Goal: Task Accomplishment & Management: Complete application form

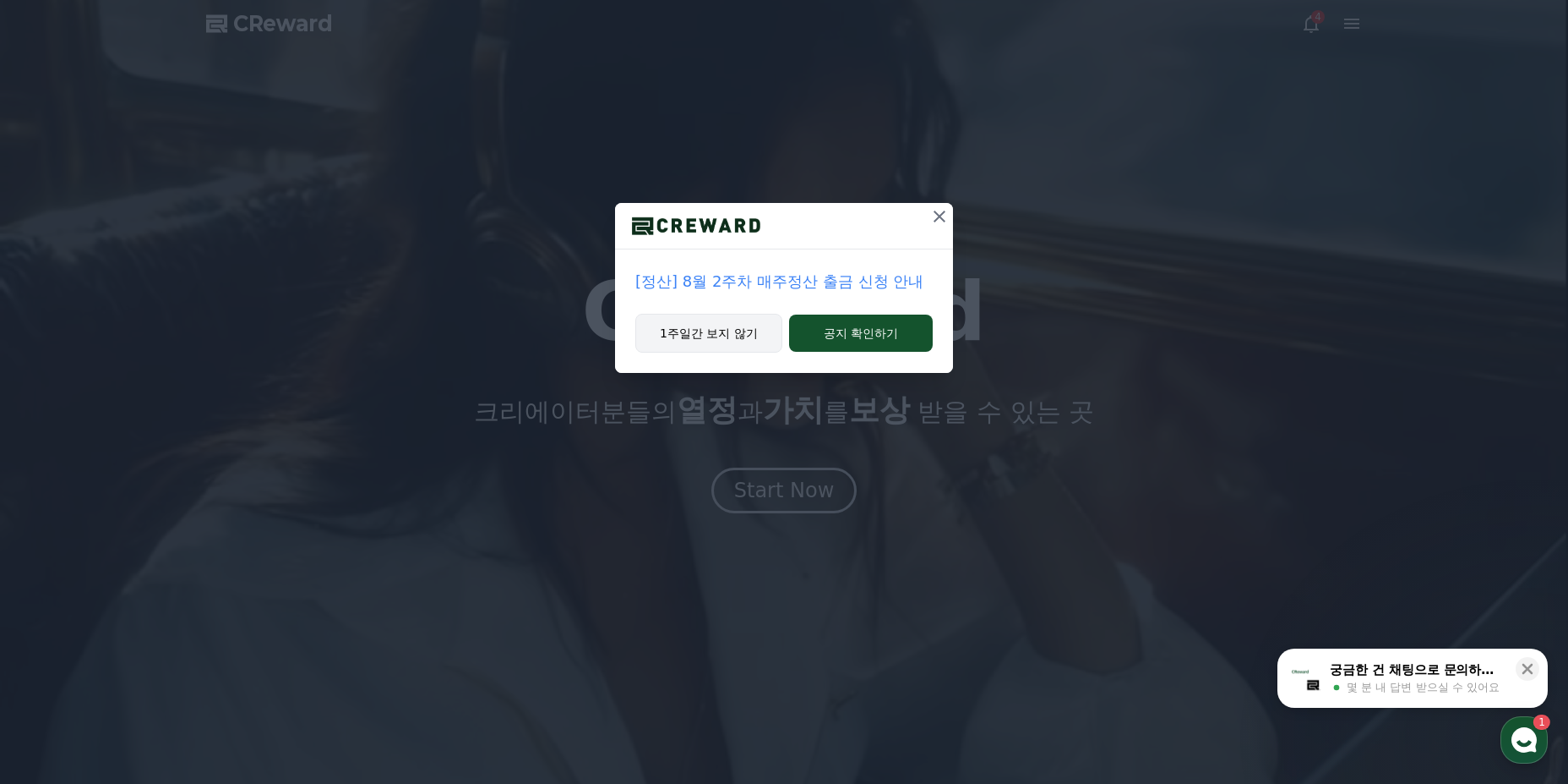
click at [732, 339] on button "1주일간 보지 않기" at bounding box center [709, 333] width 147 height 39
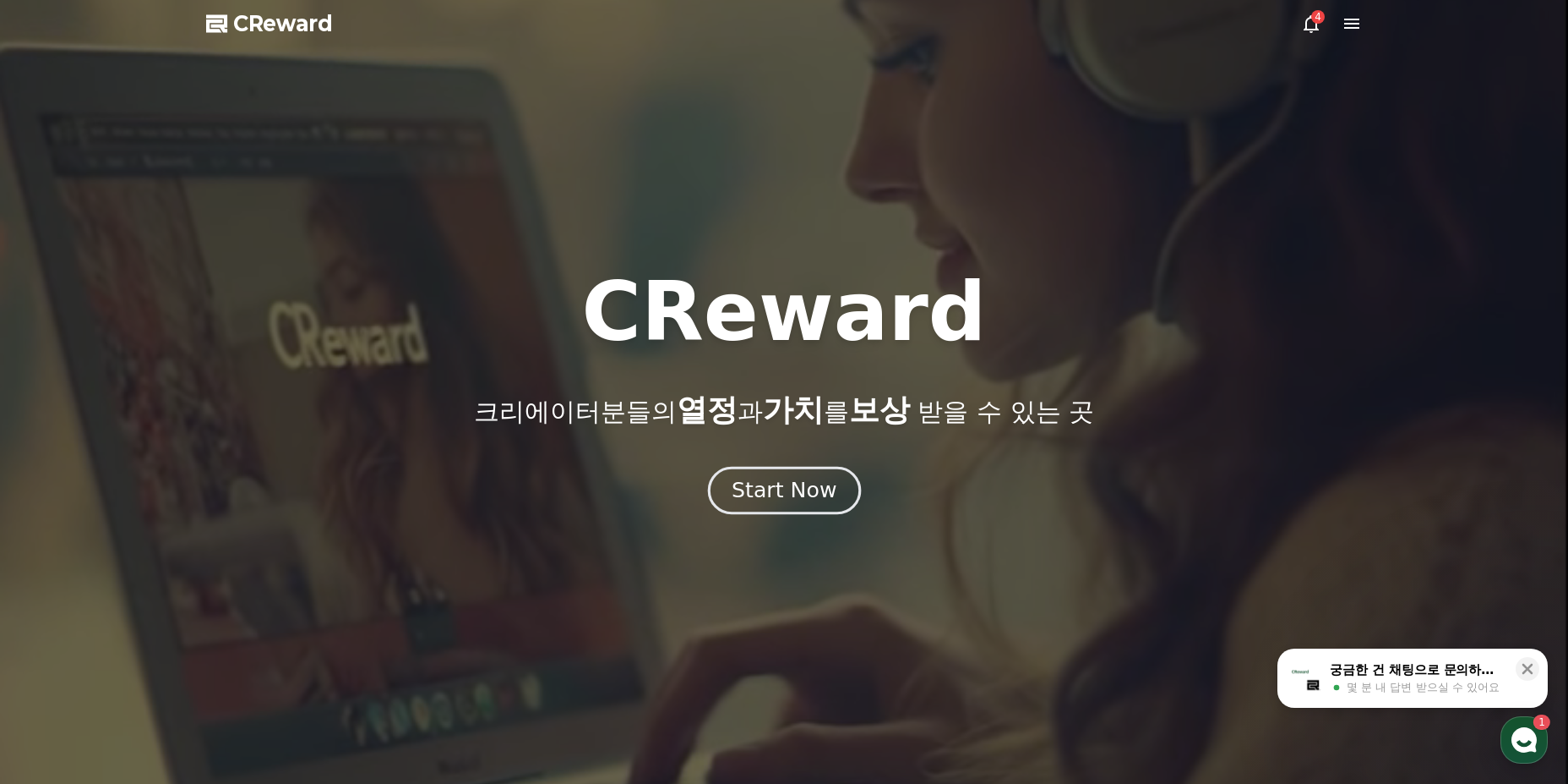
click at [809, 495] on div "Start Now" at bounding box center [784, 490] width 105 height 29
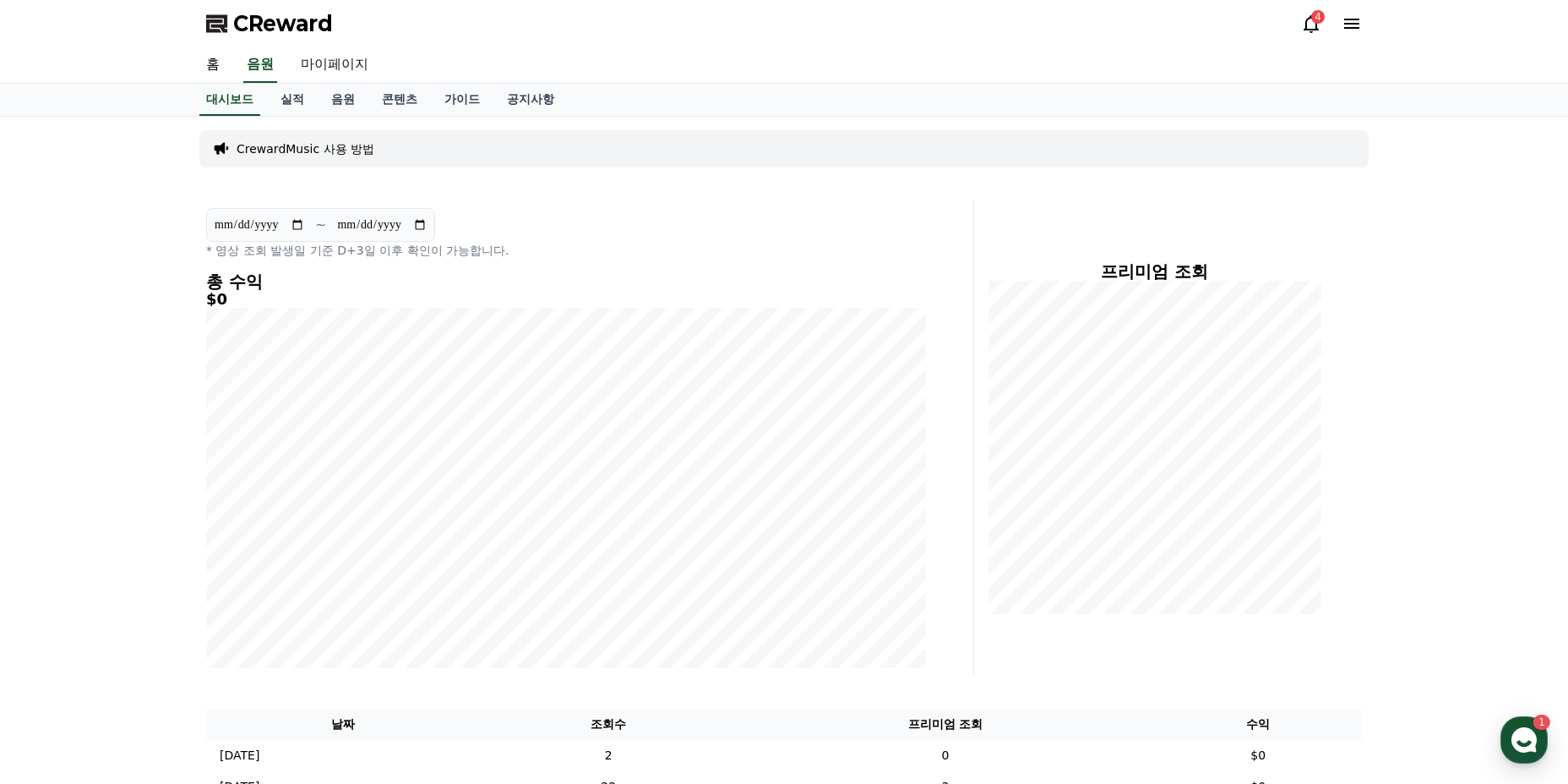
click at [347, 65] on link "마이페이지" at bounding box center [335, 64] width 94 height 35
select select "**********"
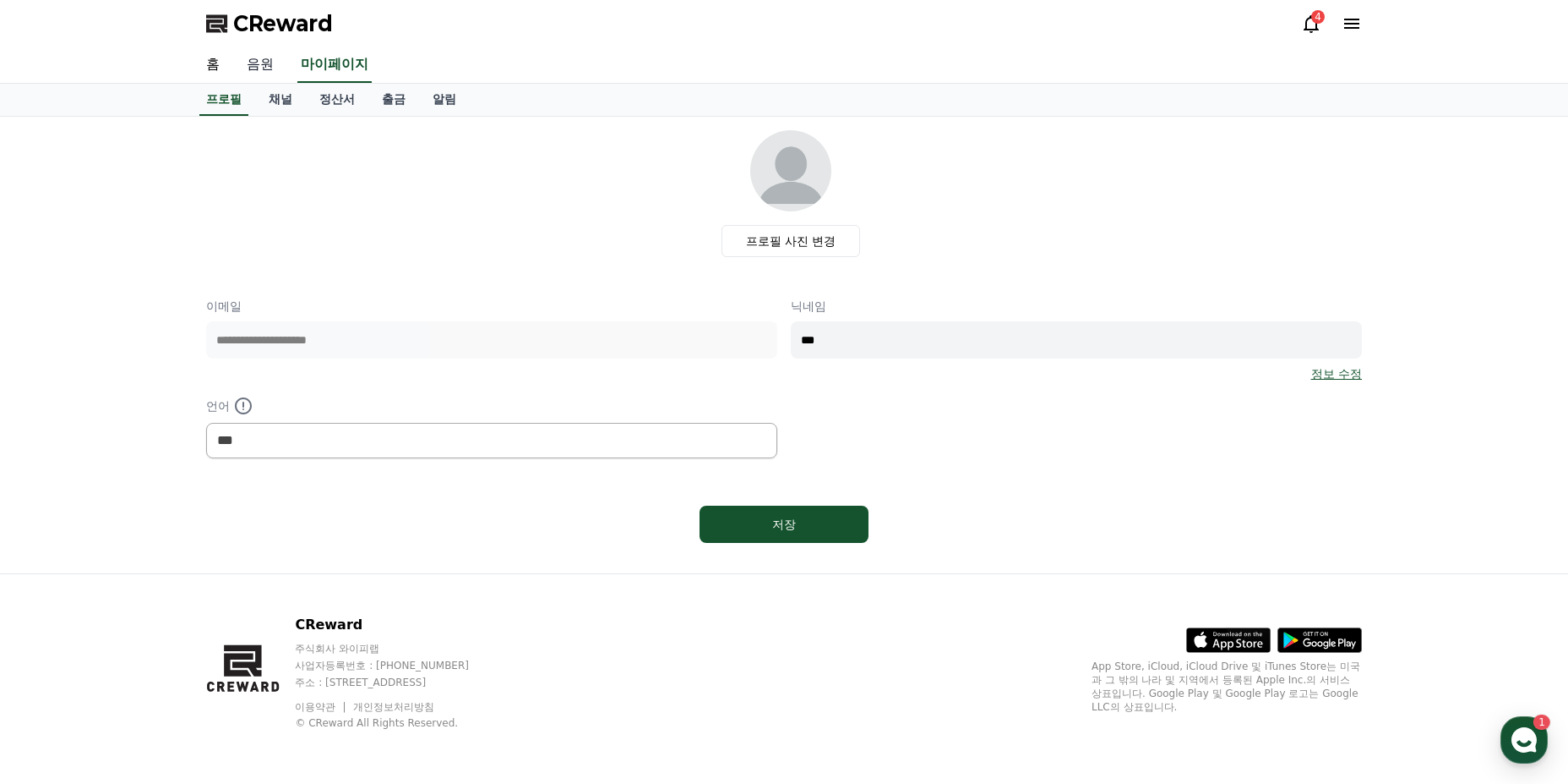
click at [263, 68] on link "음원" at bounding box center [260, 64] width 54 height 35
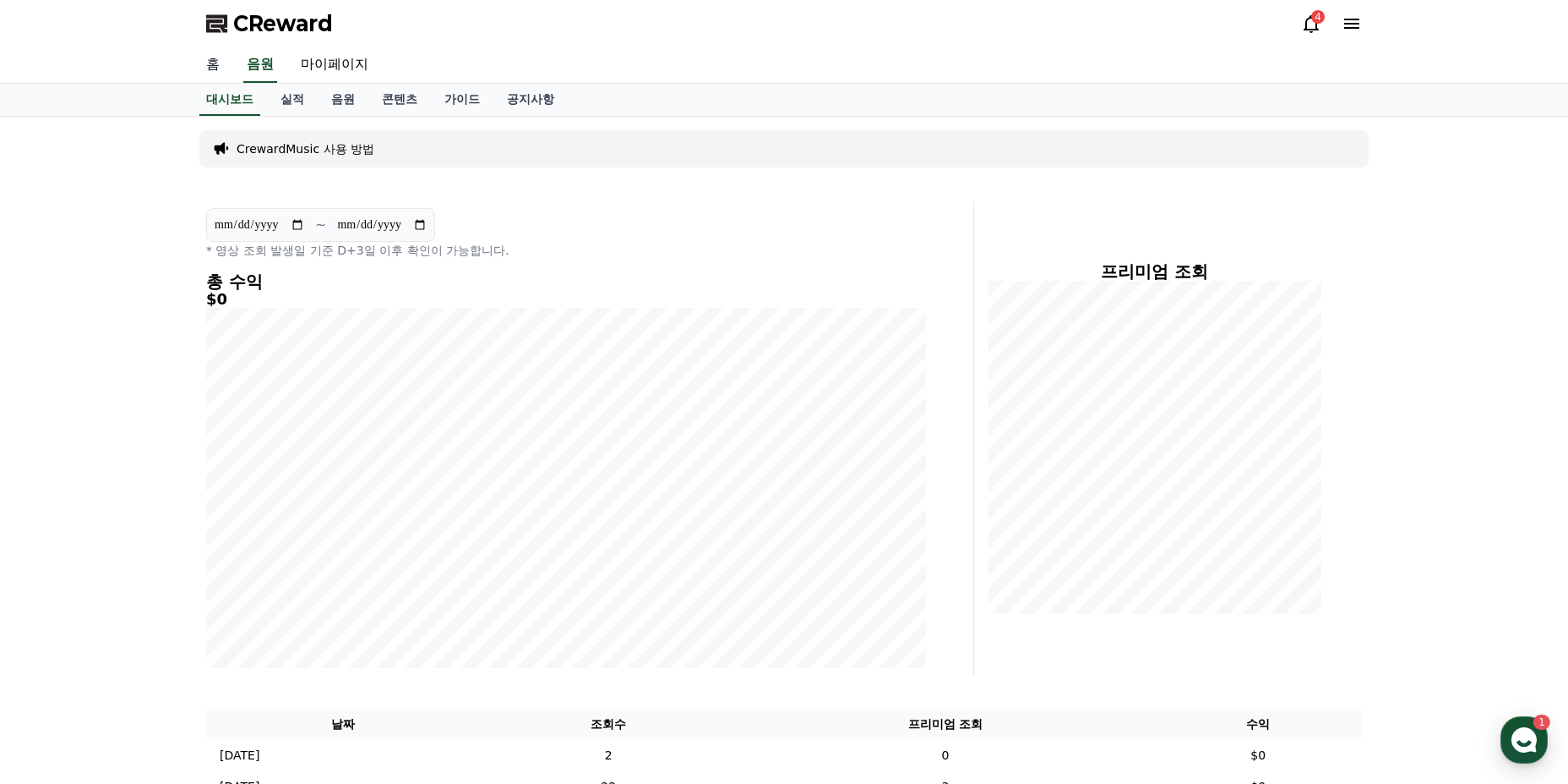
click at [206, 69] on link "홈" at bounding box center [212, 64] width 41 height 35
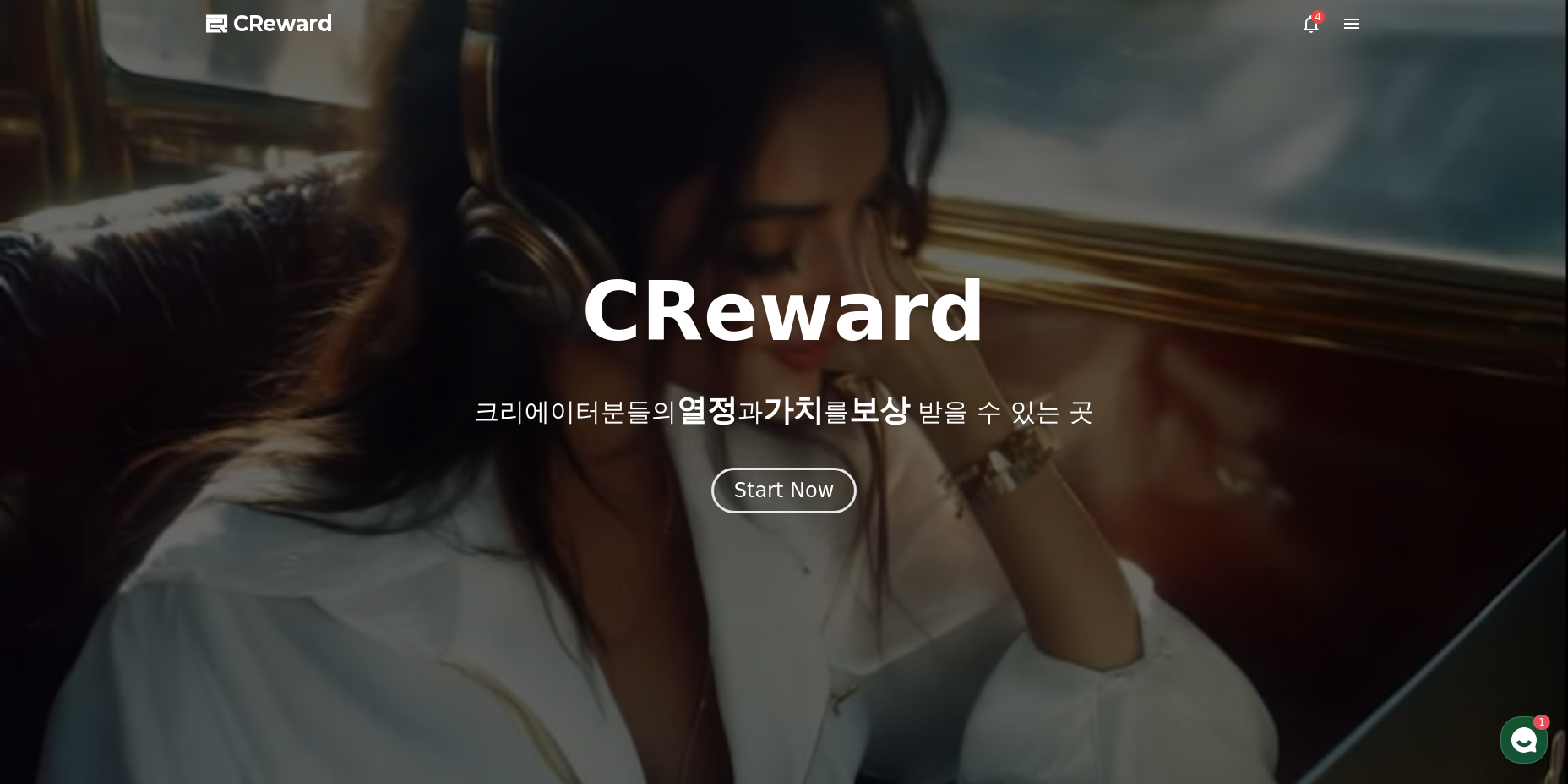
click at [287, 13] on span "CReward" at bounding box center [283, 24] width 100 height 27
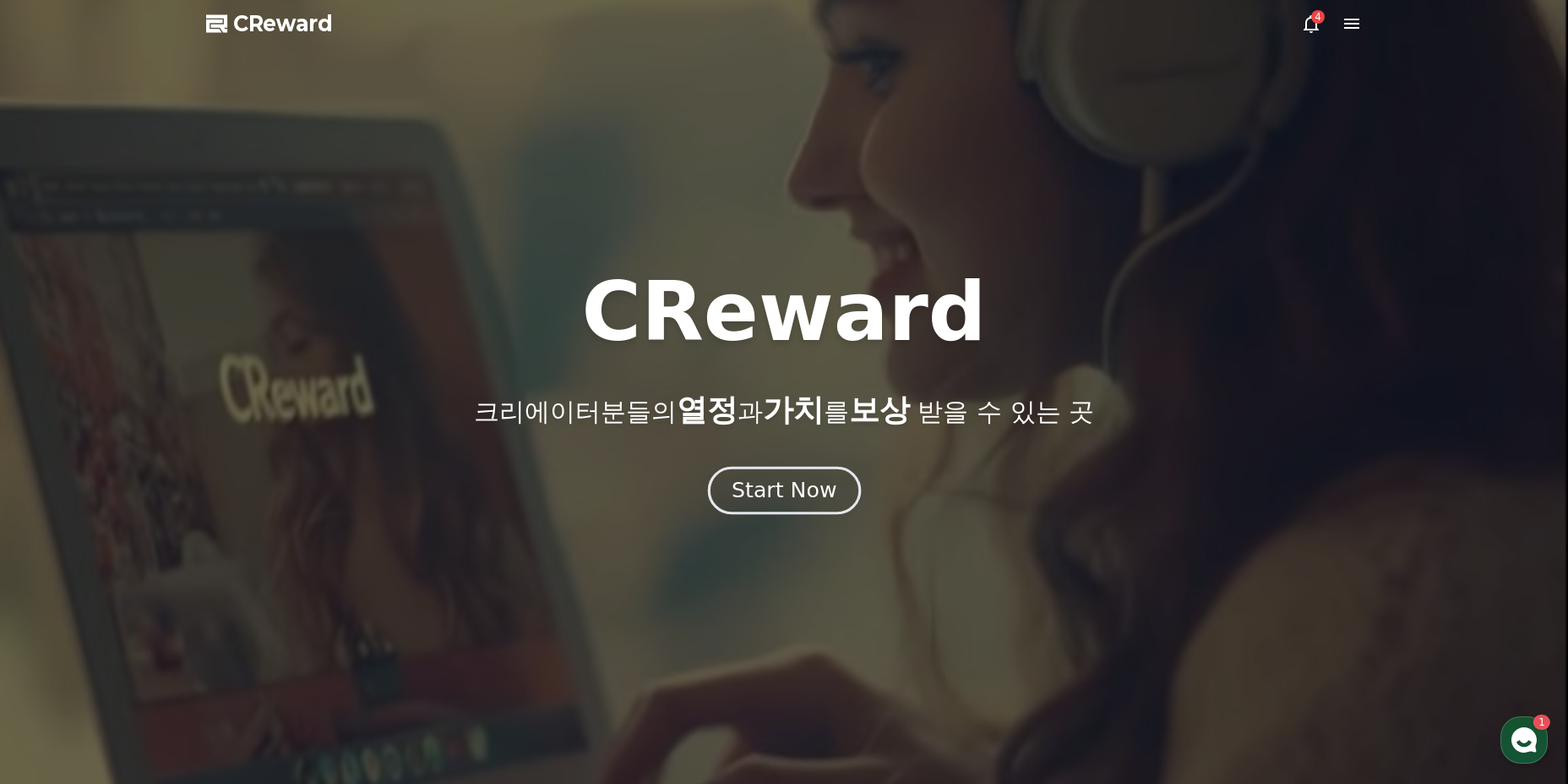
click at [799, 476] on div "Start Now" at bounding box center [784, 490] width 105 height 29
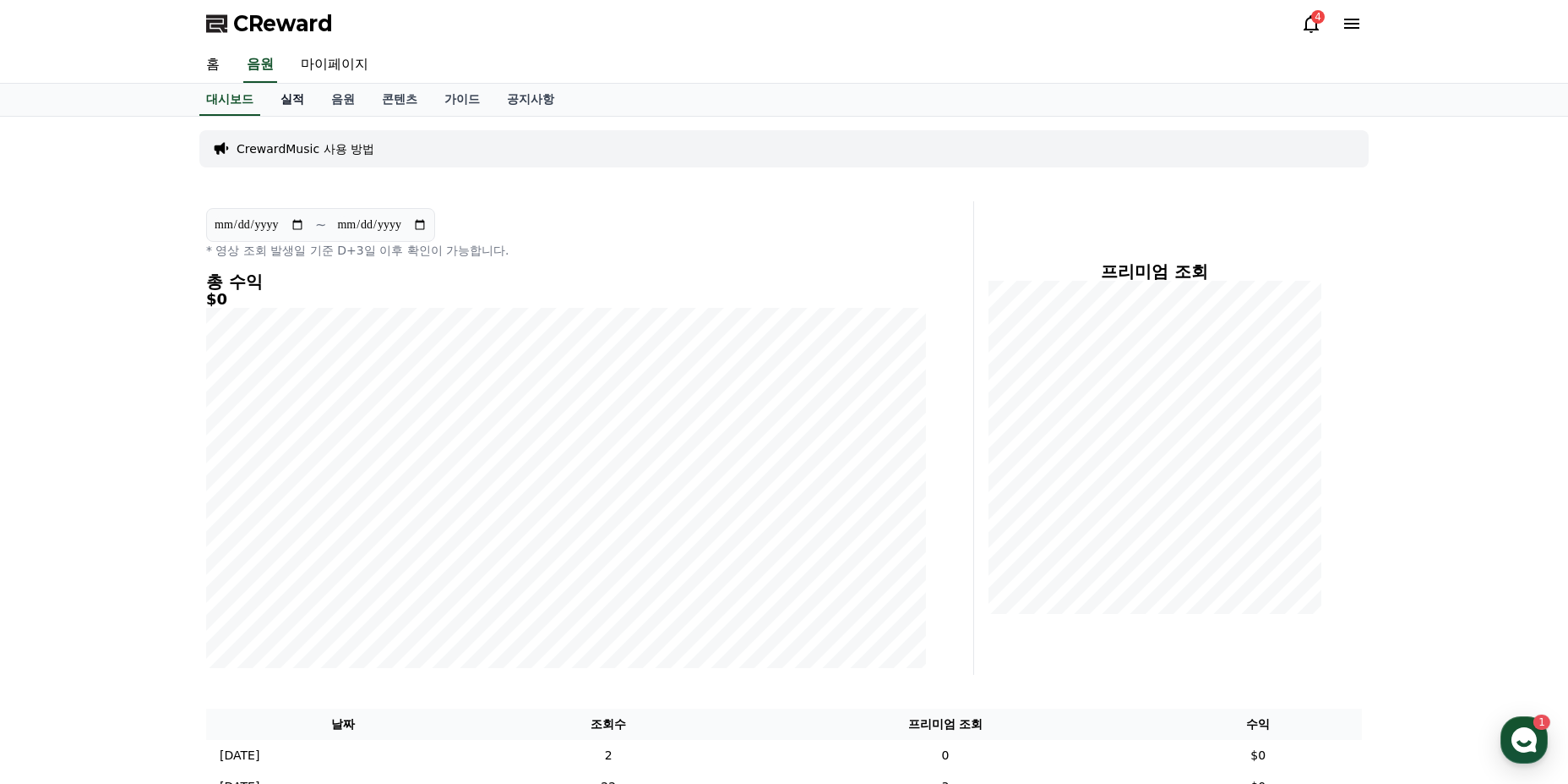
click at [299, 100] on link "실적" at bounding box center [292, 99] width 51 height 32
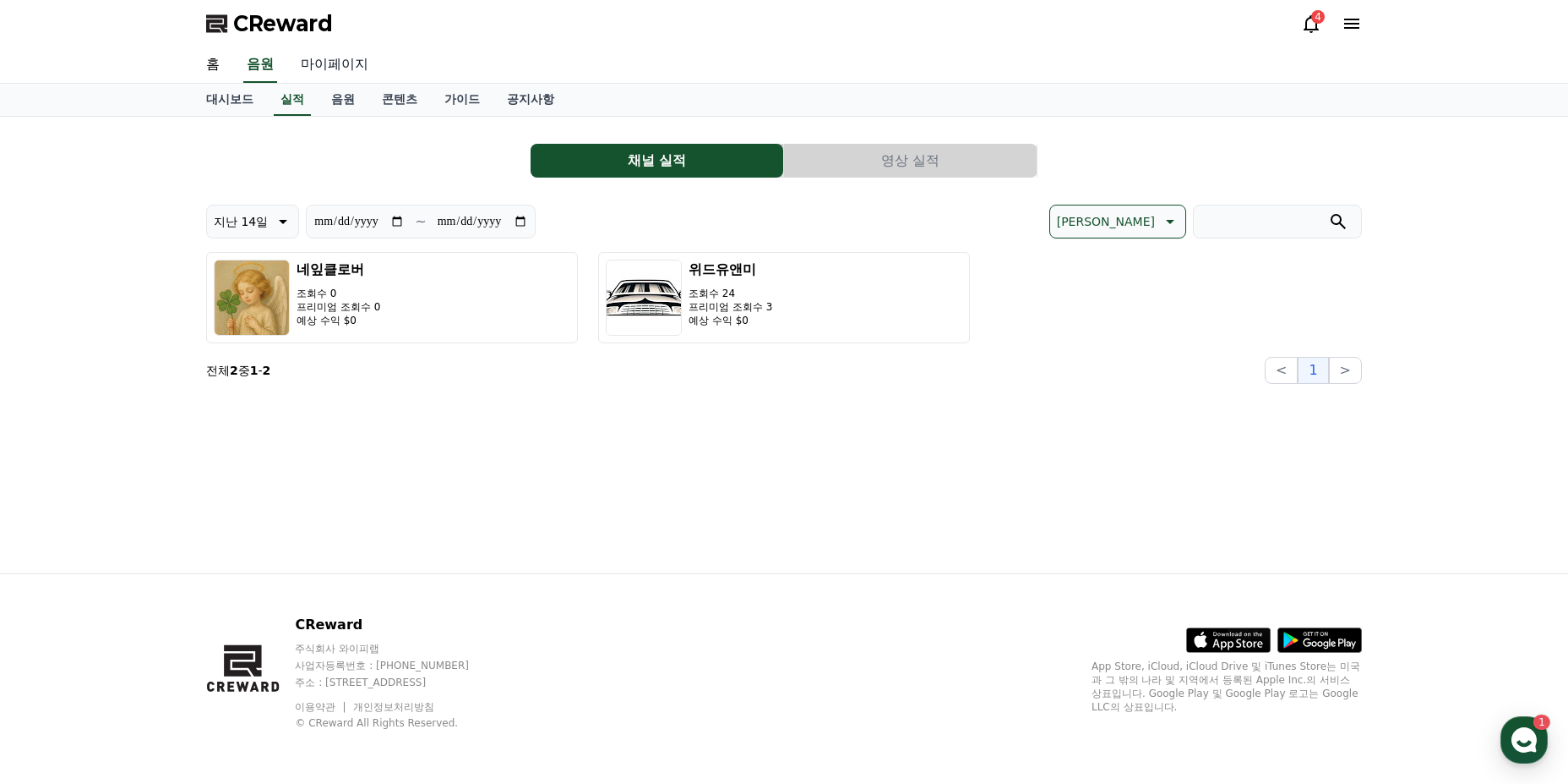
click at [352, 68] on link "마이페이지" at bounding box center [335, 64] width 94 height 35
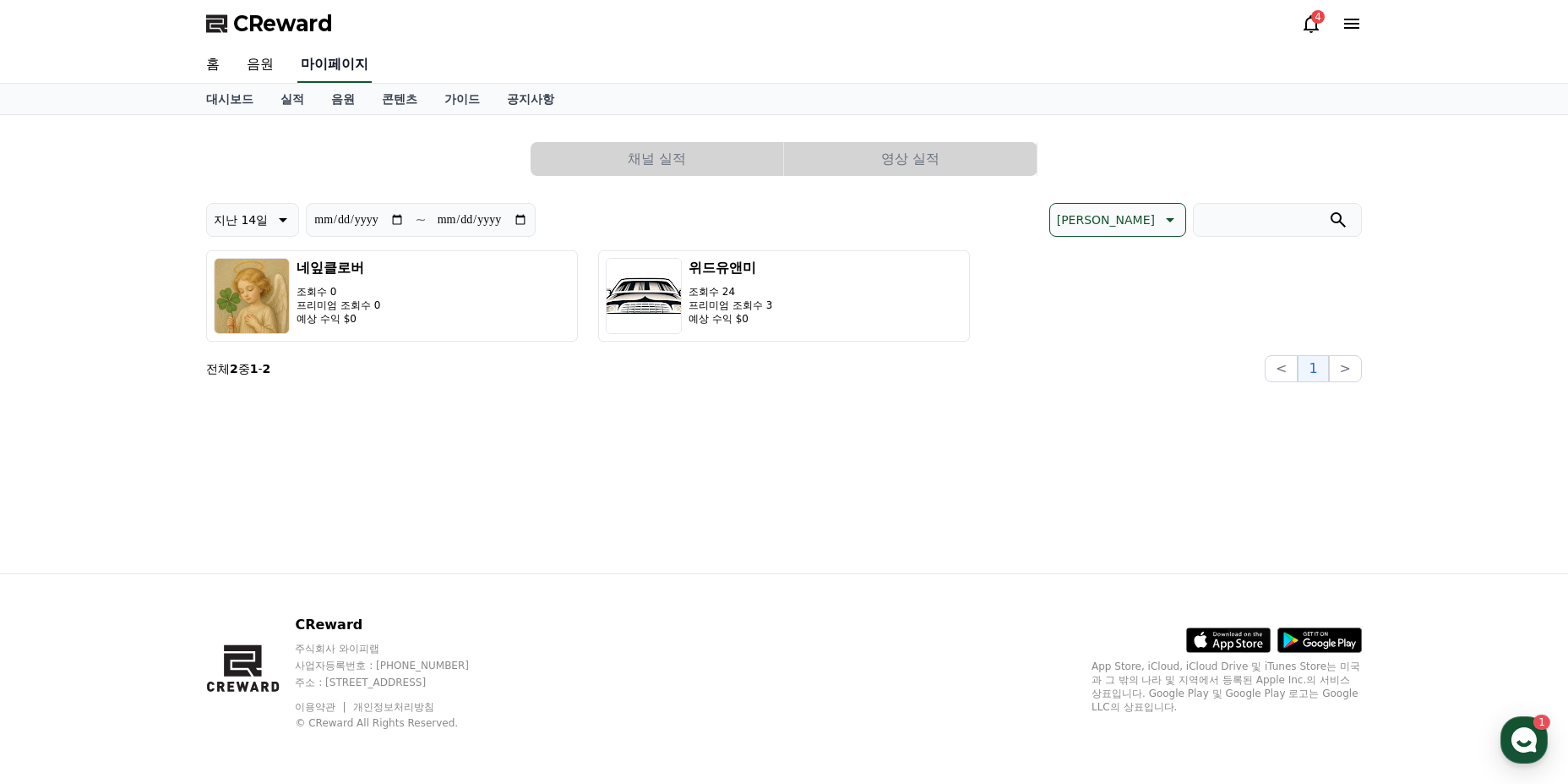
select select "**********"
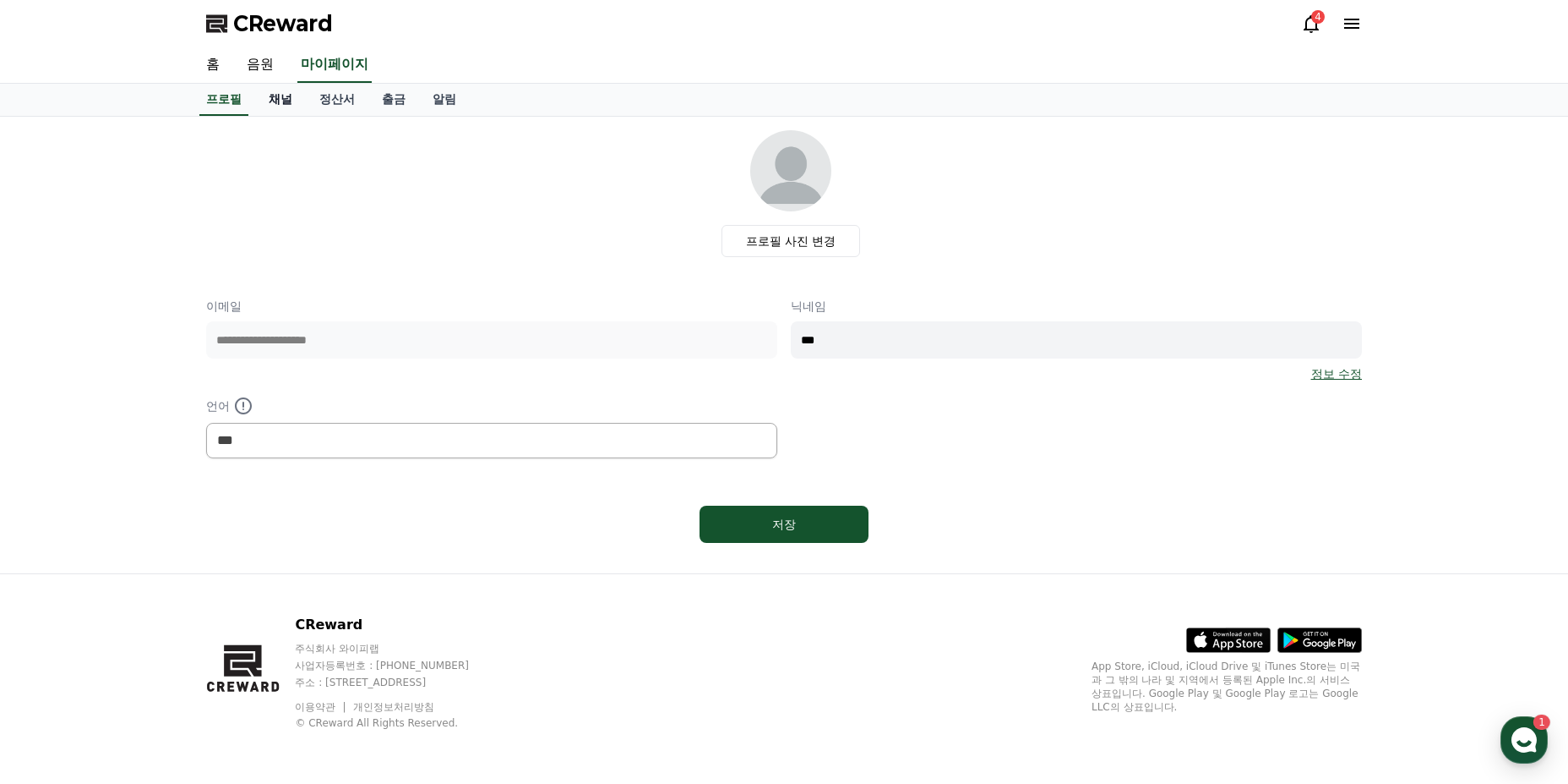
click at [287, 105] on link "채널" at bounding box center [280, 99] width 51 height 32
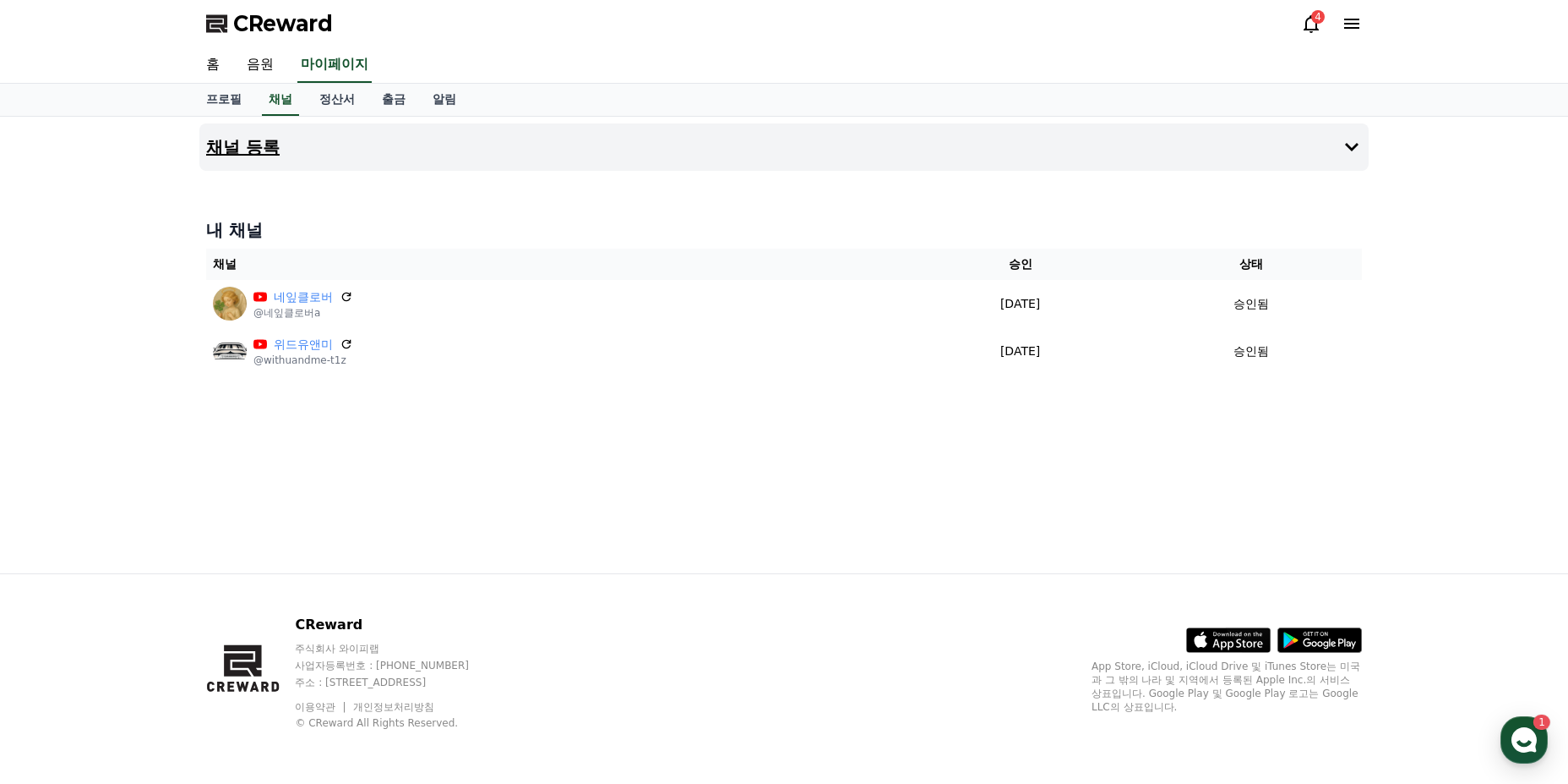
click at [274, 138] on h4 "채널 등록" at bounding box center [242, 147] width 73 height 18
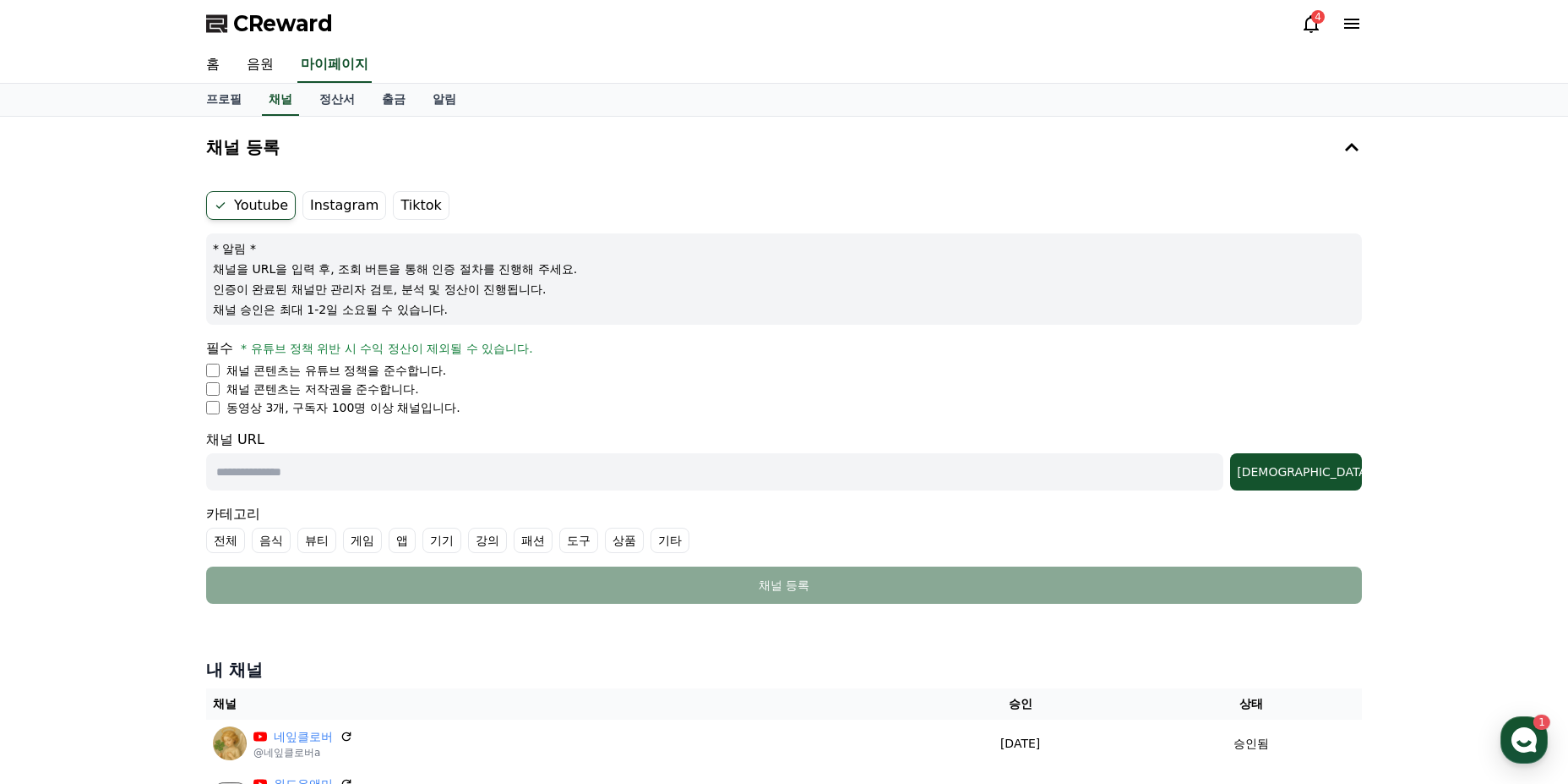
click at [269, 478] on input "text" at bounding box center [715, 471] width 1018 height 37
paste input "**********"
type input "**********"
click at [354, 475] on input "text" at bounding box center [746, 471] width 1081 height 37
paste input "**********"
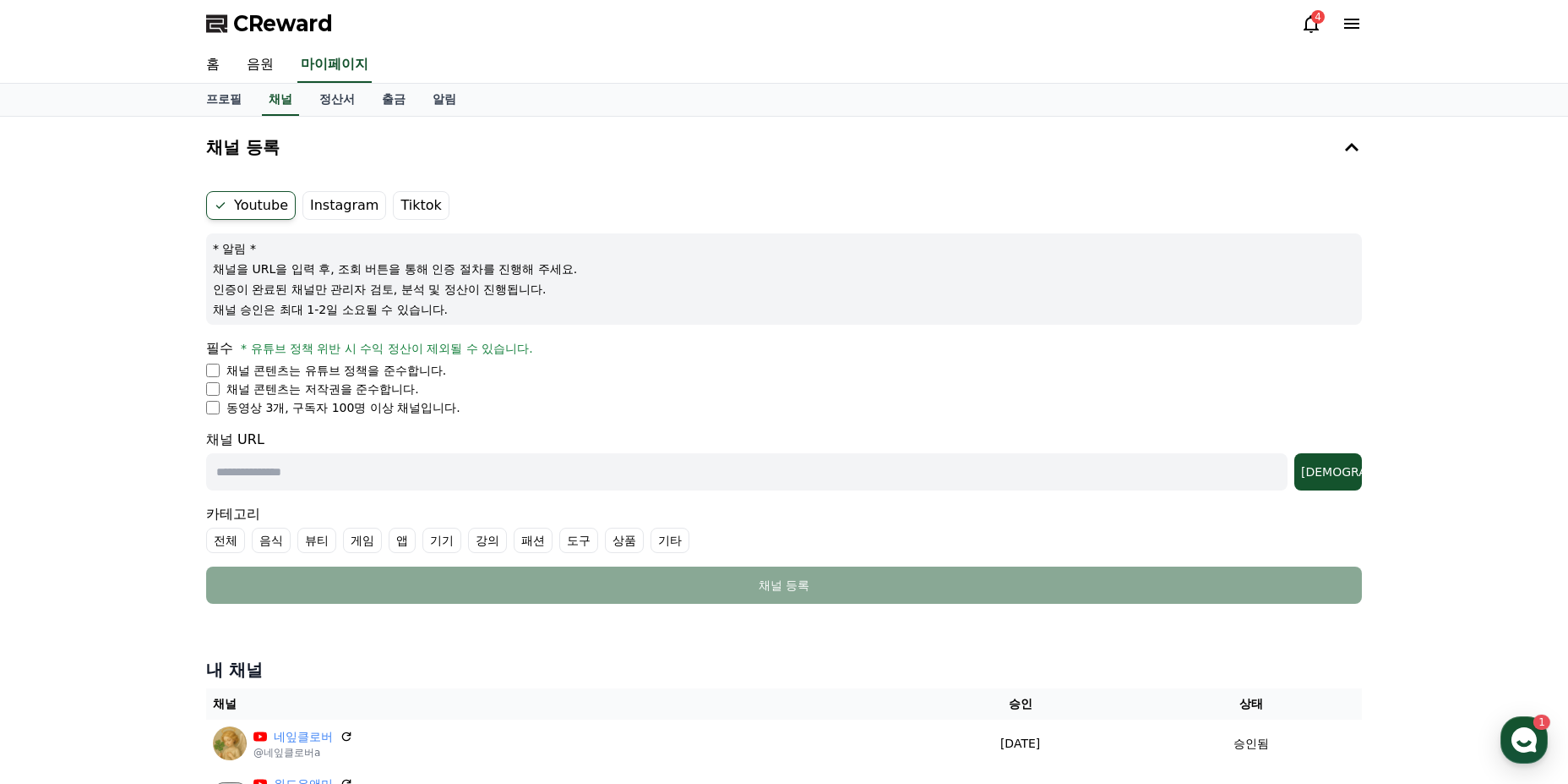
type input "**********"
click at [377, 469] on input "text" at bounding box center [746, 471] width 1081 height 37
paste input "**********"
type input "**********"
click at [1344, 472] on div "조회" at bounding box center [1329, 472] width 54 height 17
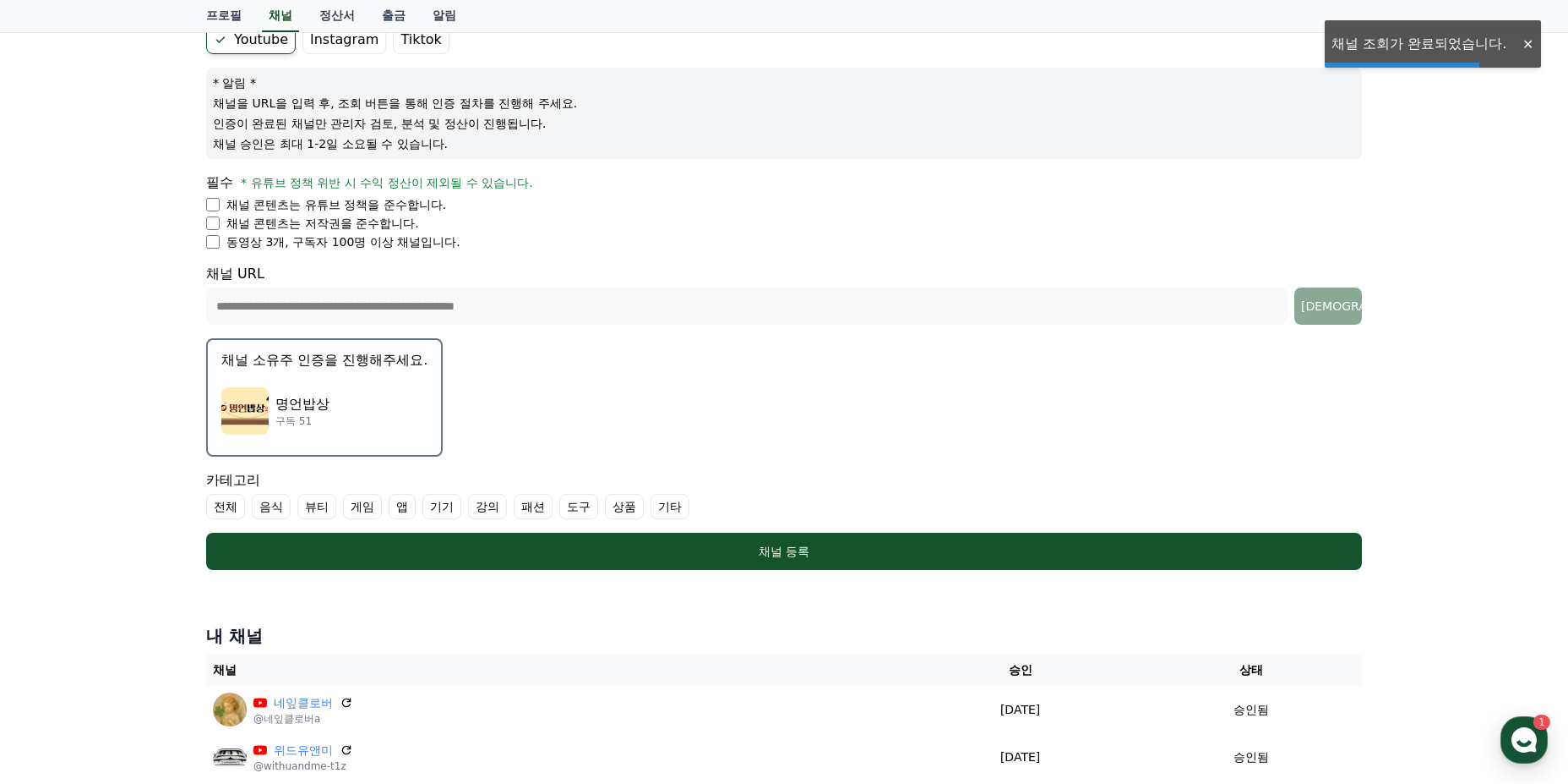
scroll to position [169, 0]
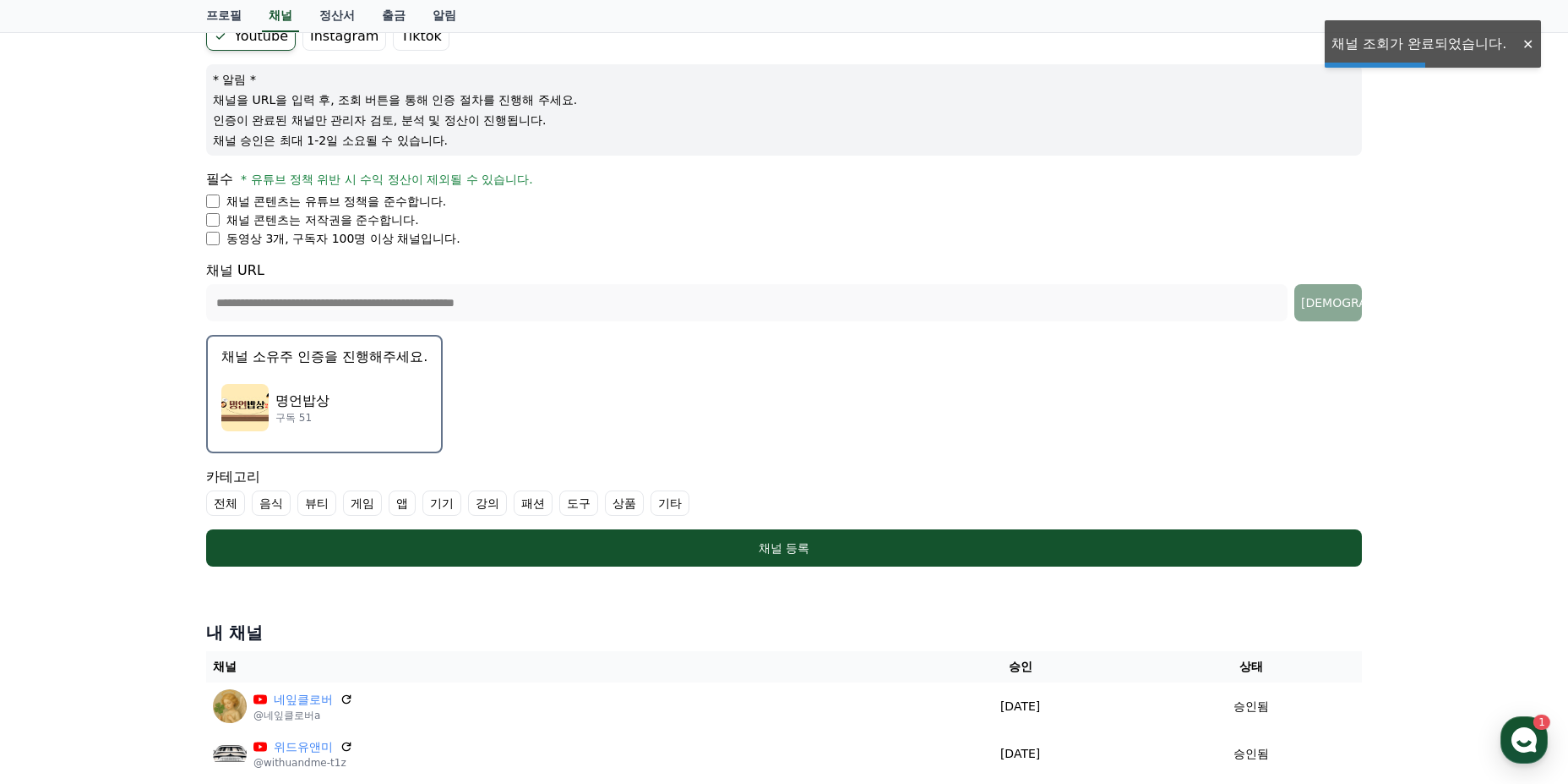
click at [363, 396] on div "명언밥상 구독 51" at bounding box center [324, 407] width 206 height 68
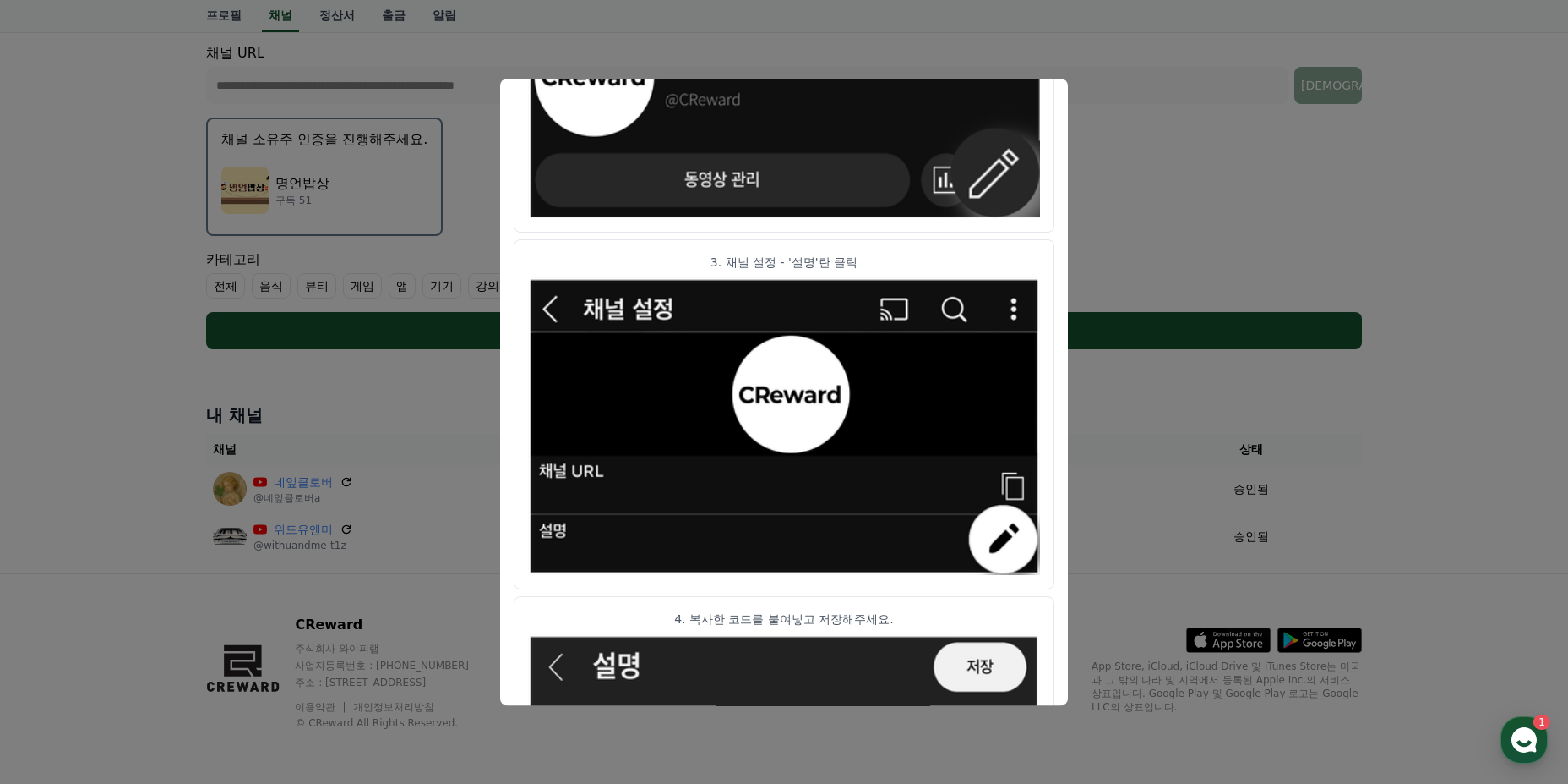
scroll to position [495, 0]
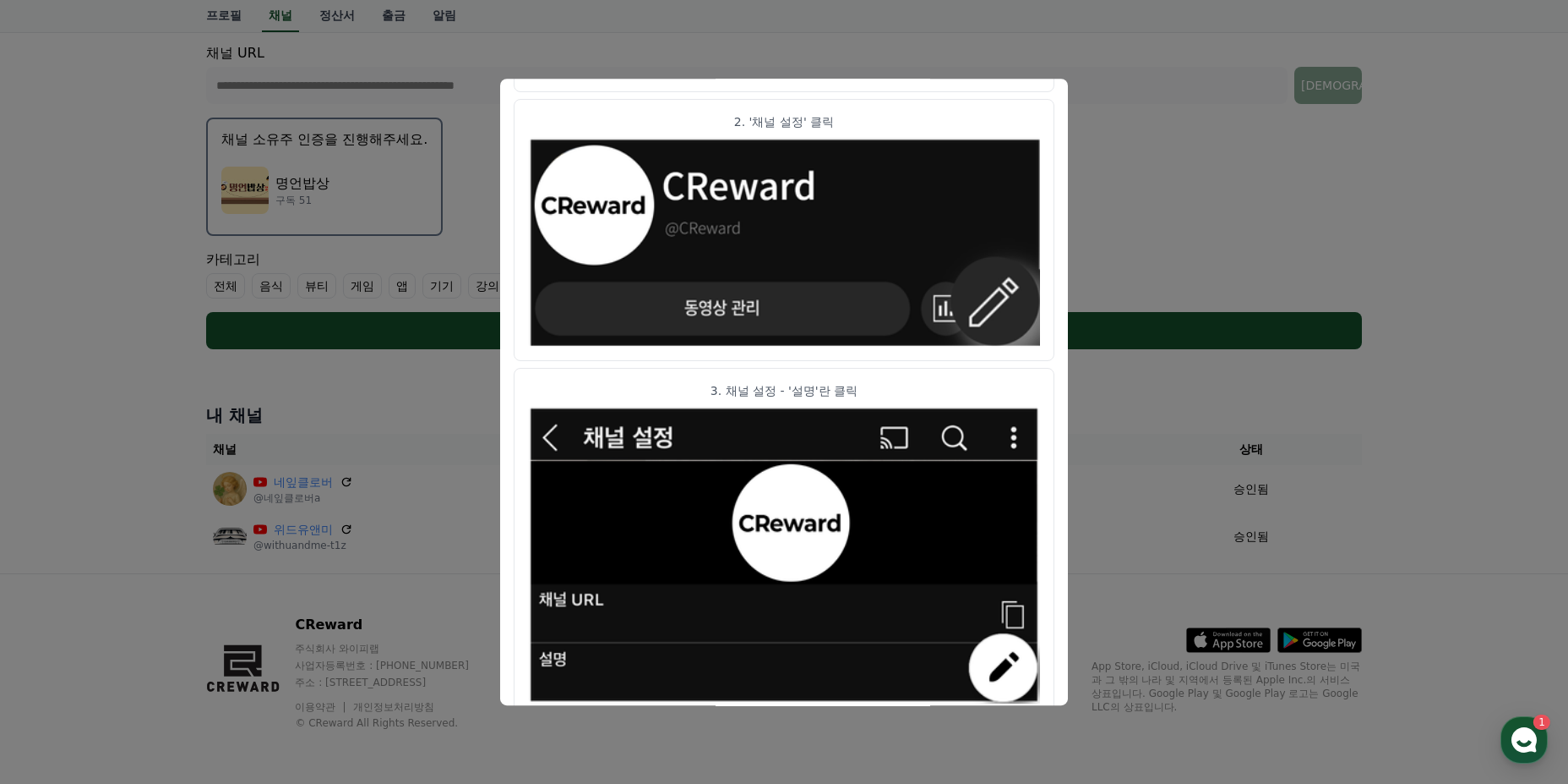
click at [1200, 149] on button "close modal" at bounding box center [784, 392] width 1568 height 784
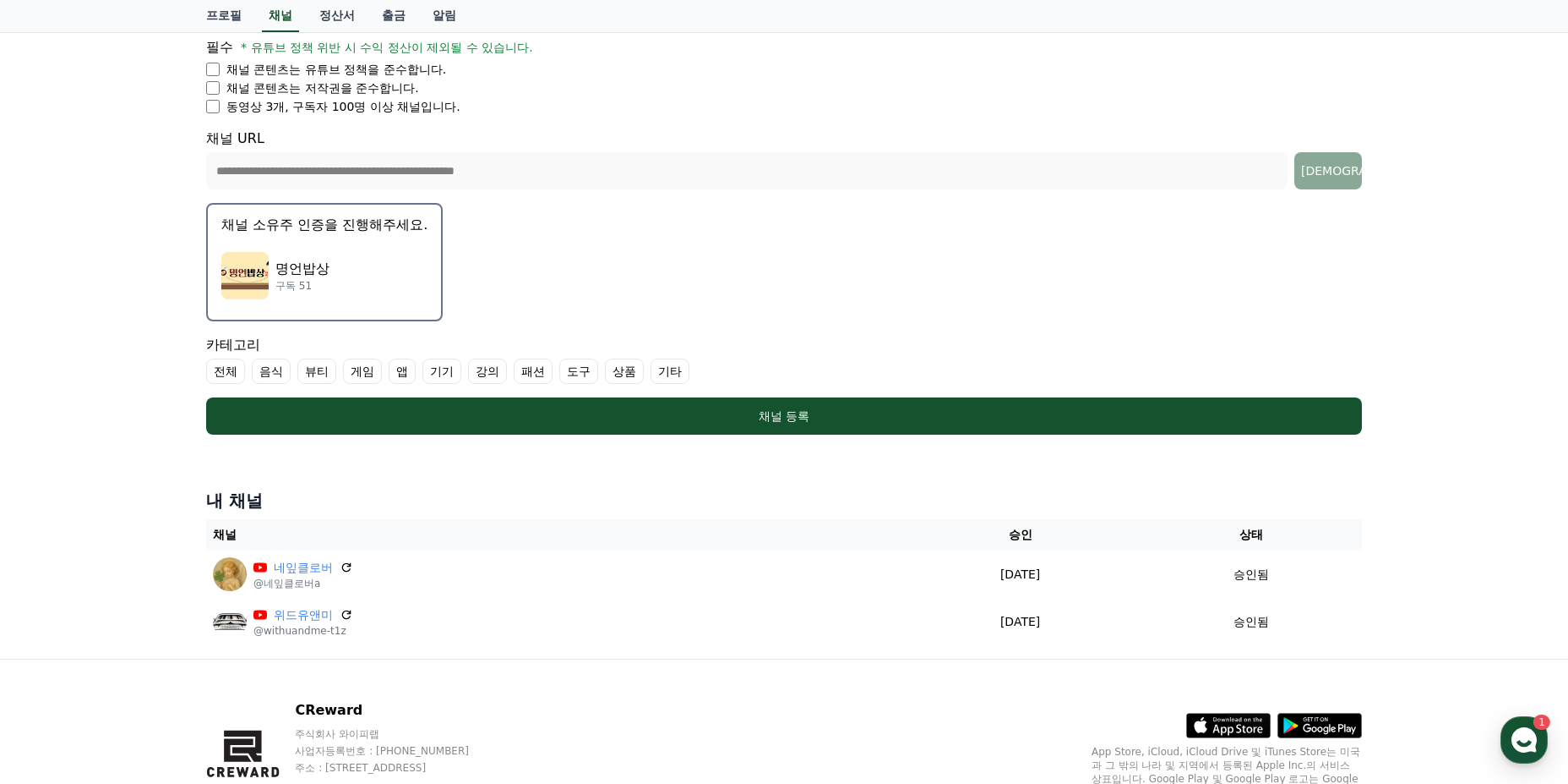
scroll to position [132, 0]
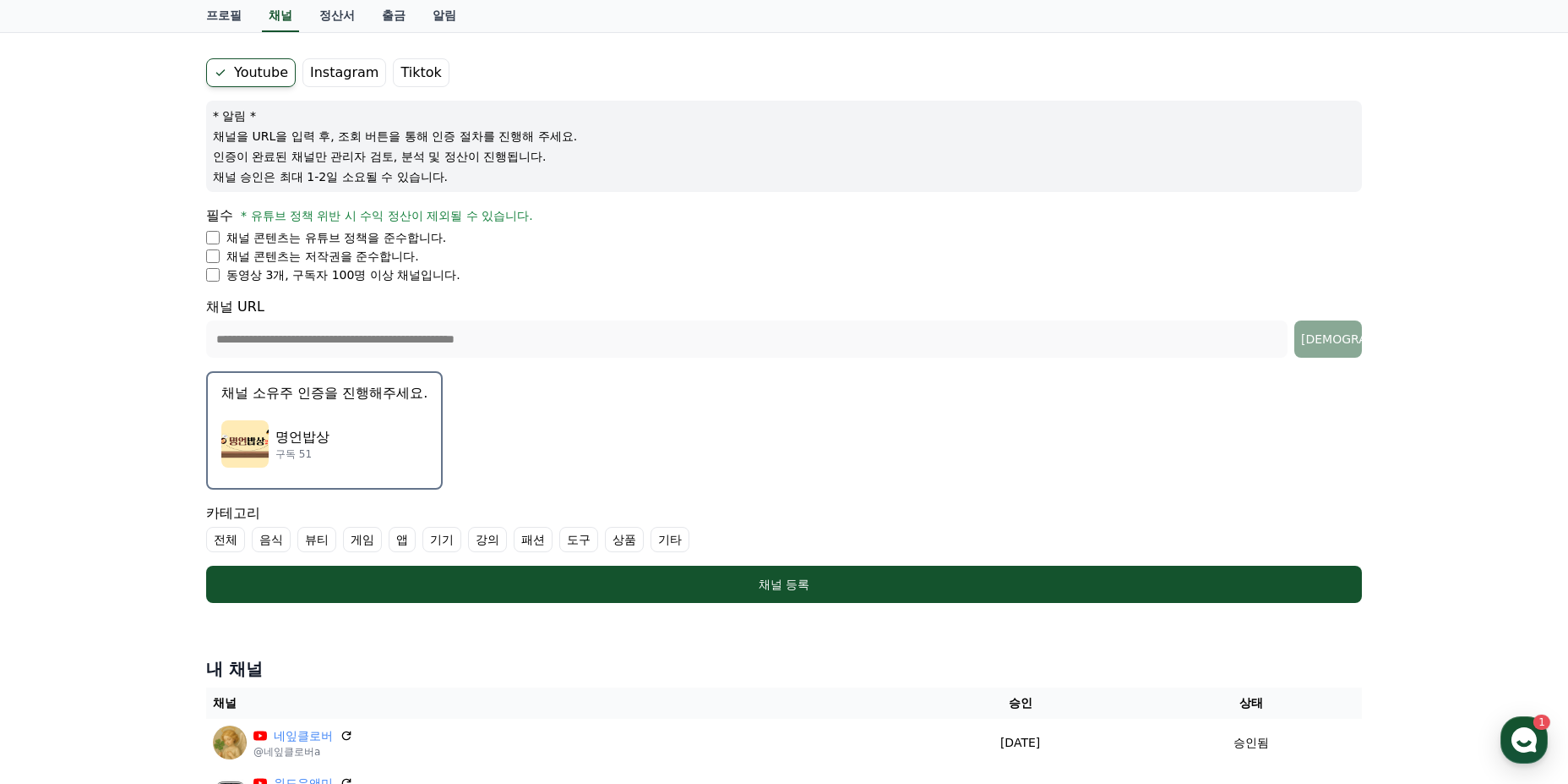
click at [351, 429] on div "명언밥상 구독 51" at bounding box center [324, 444] width 206 height 68
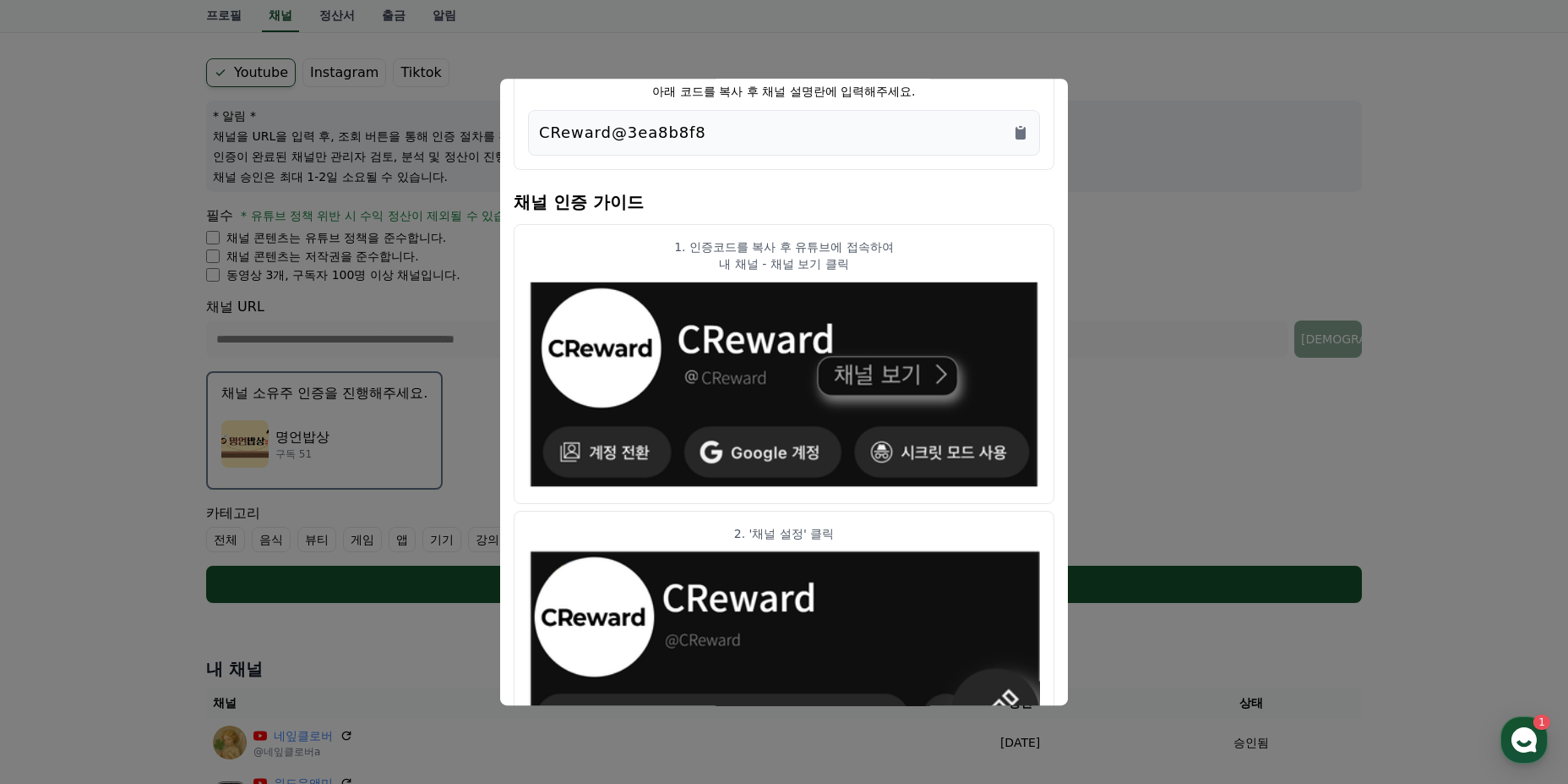
scroll to position [84, 0]
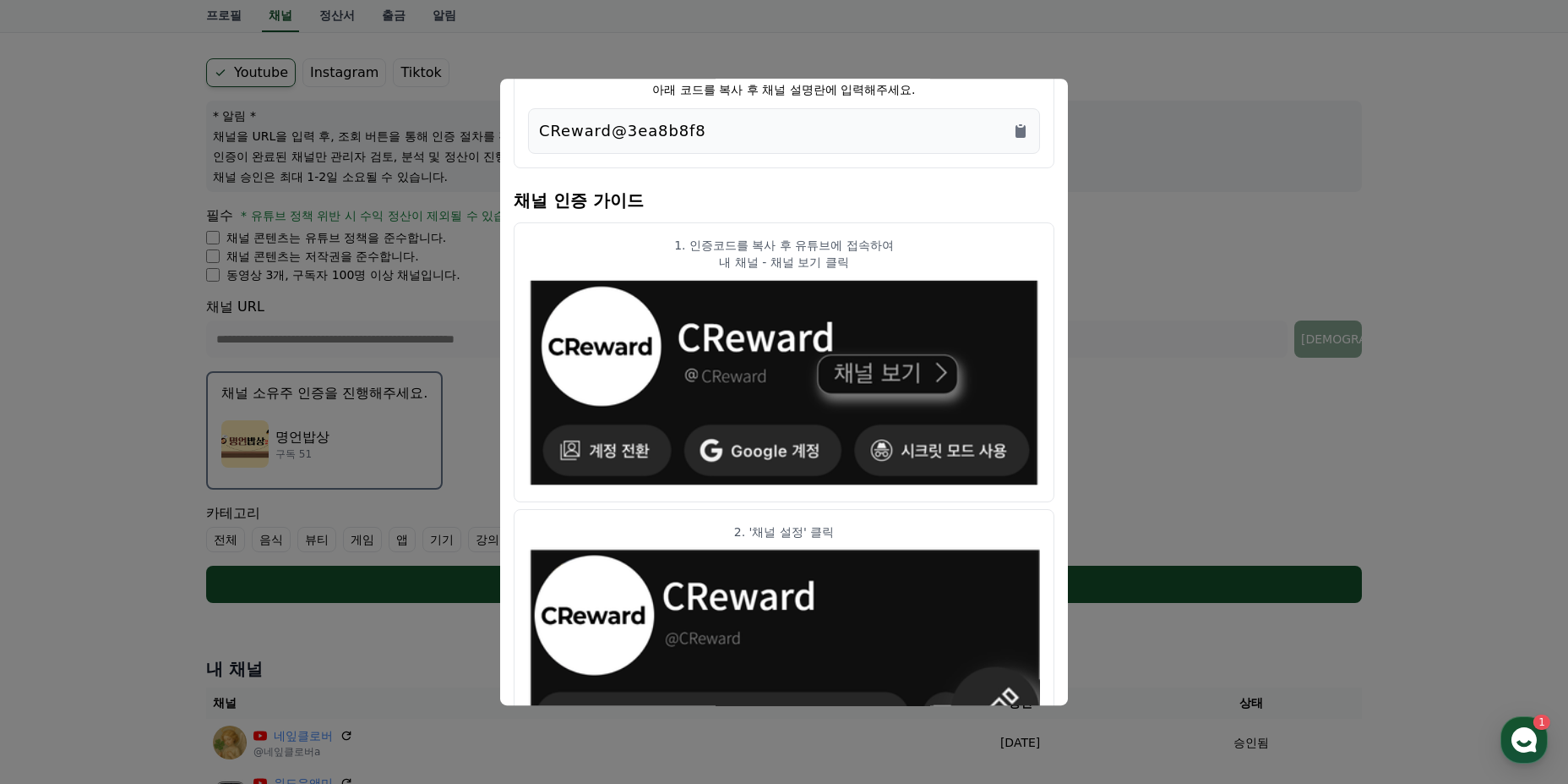
drag, startPoint x: 751, startPoint y: 132, endPoint x: 370, endPoint y: 113, distance: 381.5
click at [370, 610] on div "채널 인증 코드 아래 코드를 복사 후 채널 설명란에 입력해주세요. CReward@3ea8b8f8 채널 인증 가이드 1. 인증코드를 복사 후 유…" at bounding box center [784, 610] width 1169 height 0
click at [758, 142] on div "CReward@3ea8b8f8" at bounding box center [784, 131] width 490 height 24
drag, startPoint x: 744, startPoint y: 134, endPoint x: 527, endPoint y: 128, distance: 217.1
click at [527, 128] on div "아래 코드를 복사 후 채널 설명란에 입력해주세요. CReward@3ea8b8f8" at bounding box center [784, 113] width 541 height 108
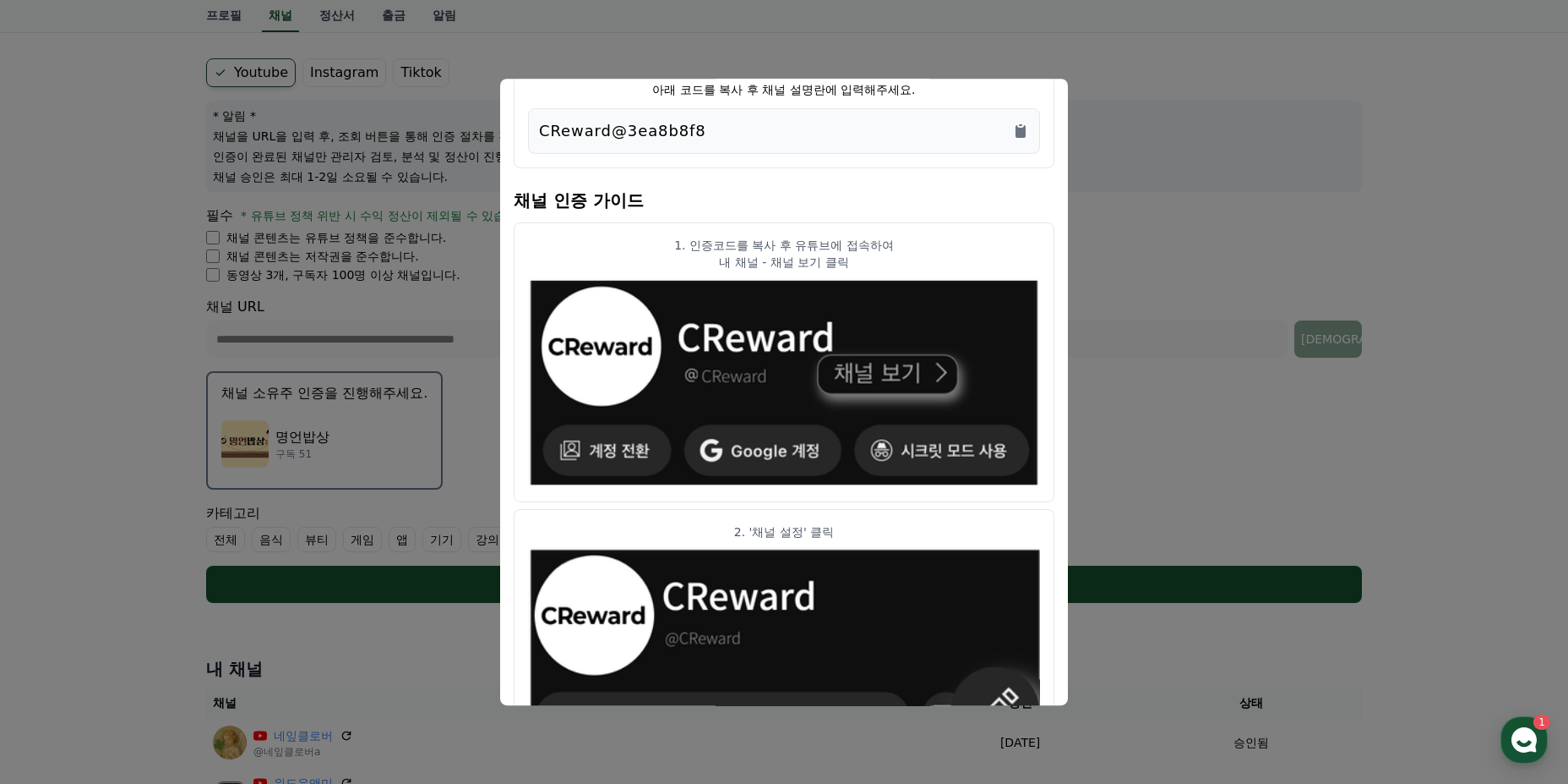
copy p "CReward@3ea8b8f8"
click at [1158, 246] on button "close modal" at bounding box center [784, 392] width 1568 height 784
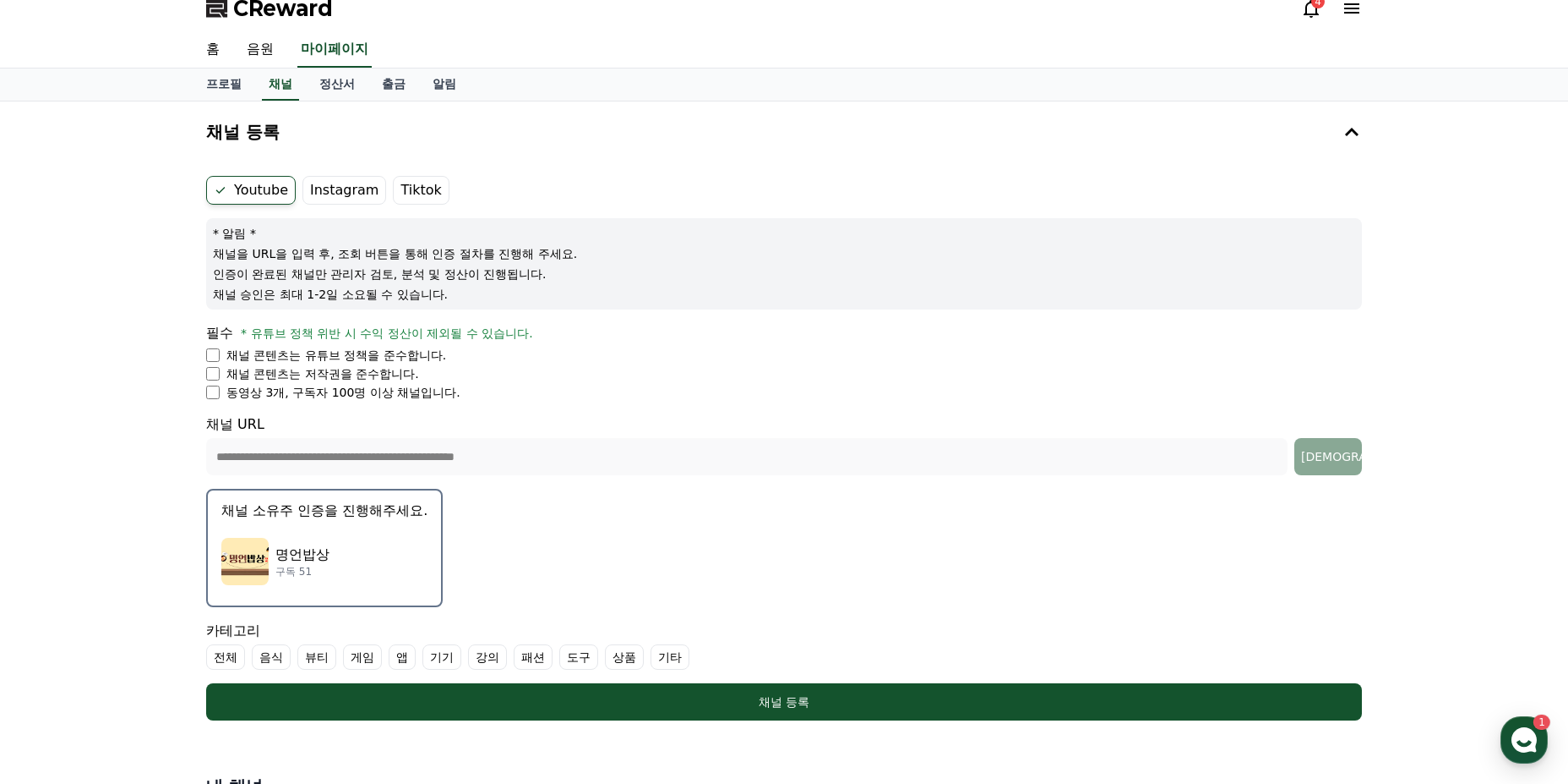
scroll to position [0, 0]
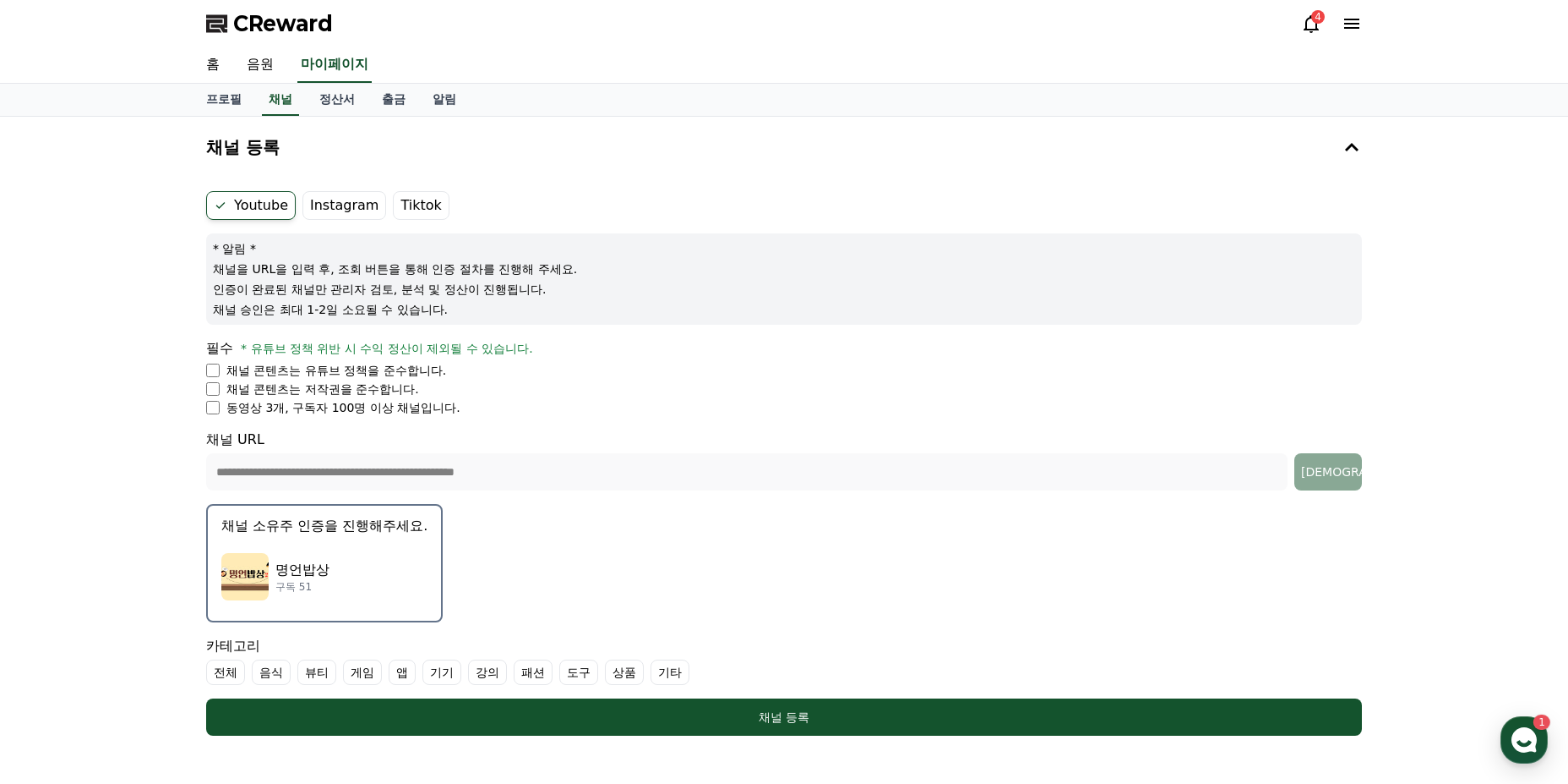
click at [414, 574] on div "명언밥상 구독 51" at bounding box center [324, 576] width 206 height 68
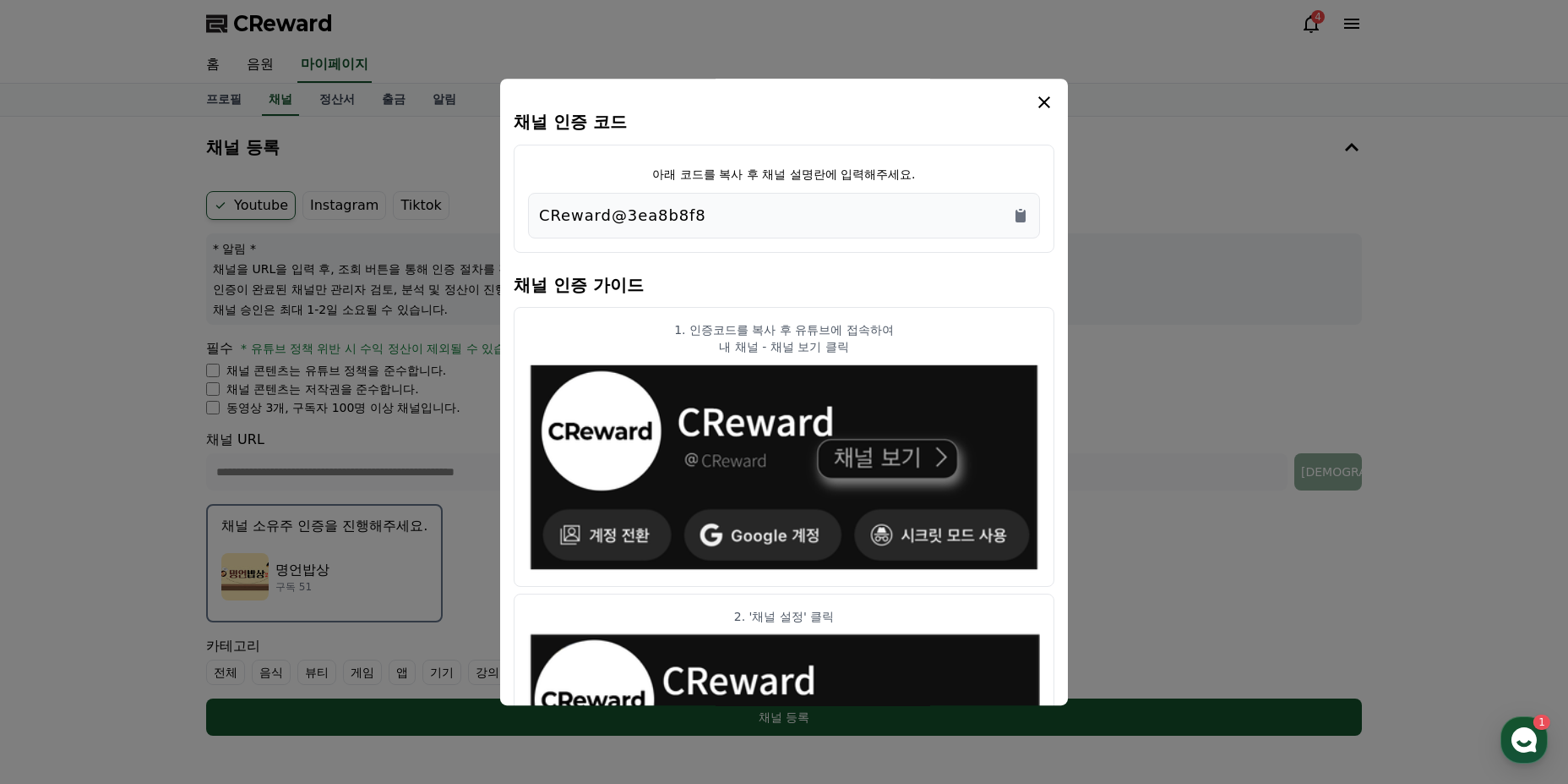
click at [1043, 99] on icon "modal" at bounding box center [1044, 103] width 20 height 20
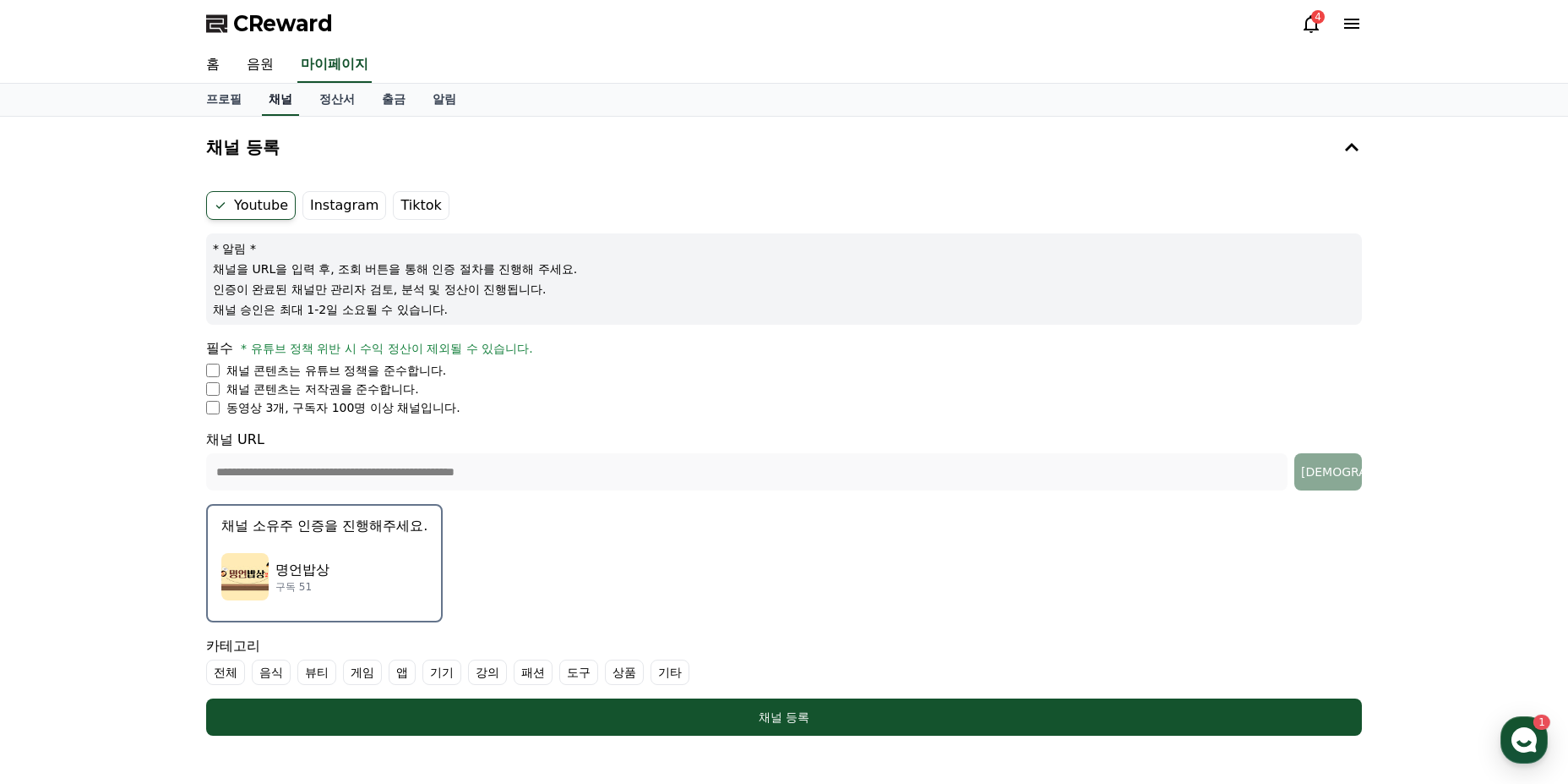
click at [283, 102] on link "채널" at bounding box center [280, 99] width 37 height 32
click at [330, 573] on div "명언밥상 구독 51" at bounding box center [324, 576] width 206 height 68
click at [330, 569] on div "명언밥상 구독 51" at bounding box center [324, 576] width 206 height 68
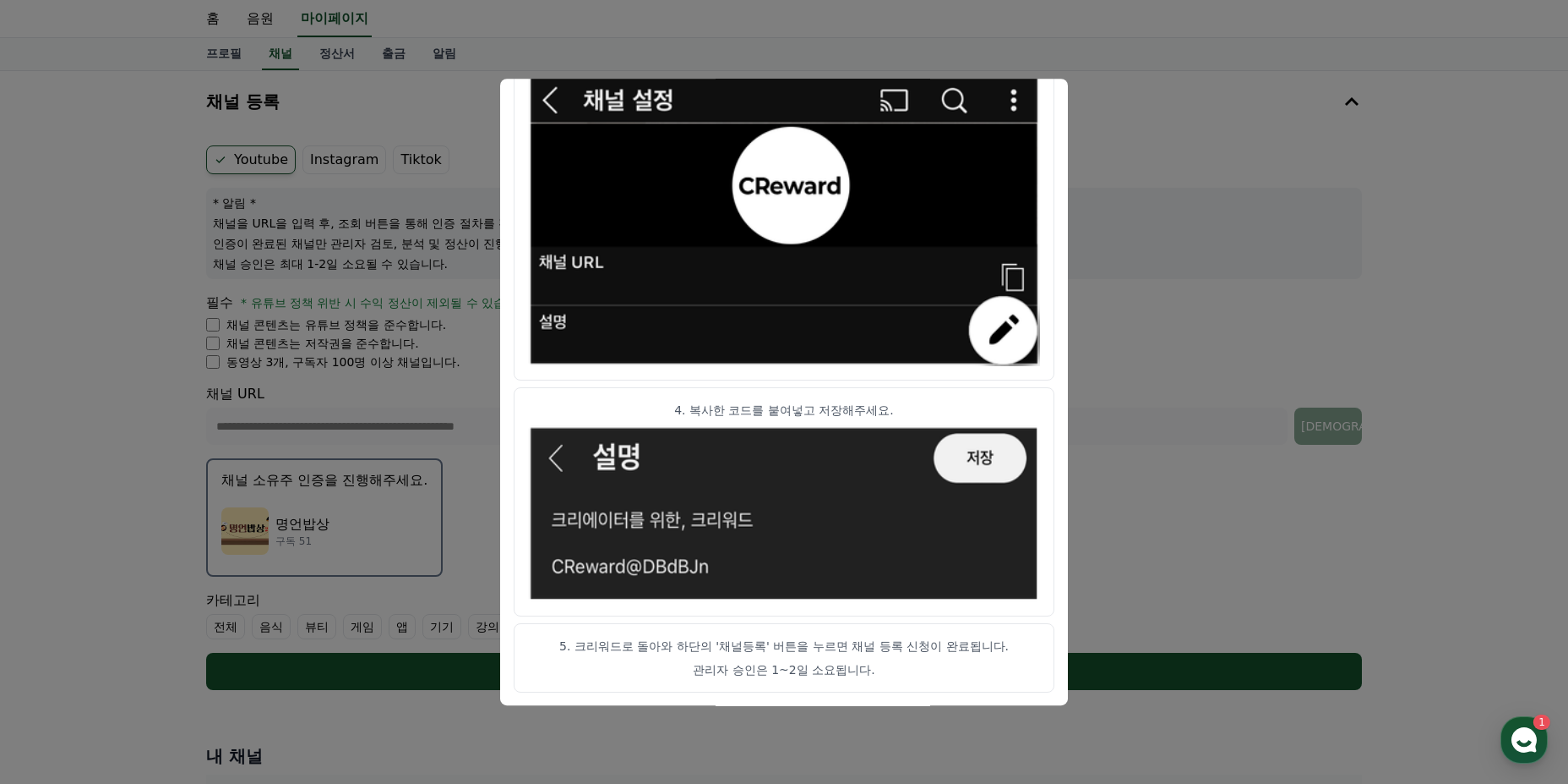
scroll to position [253, 0]
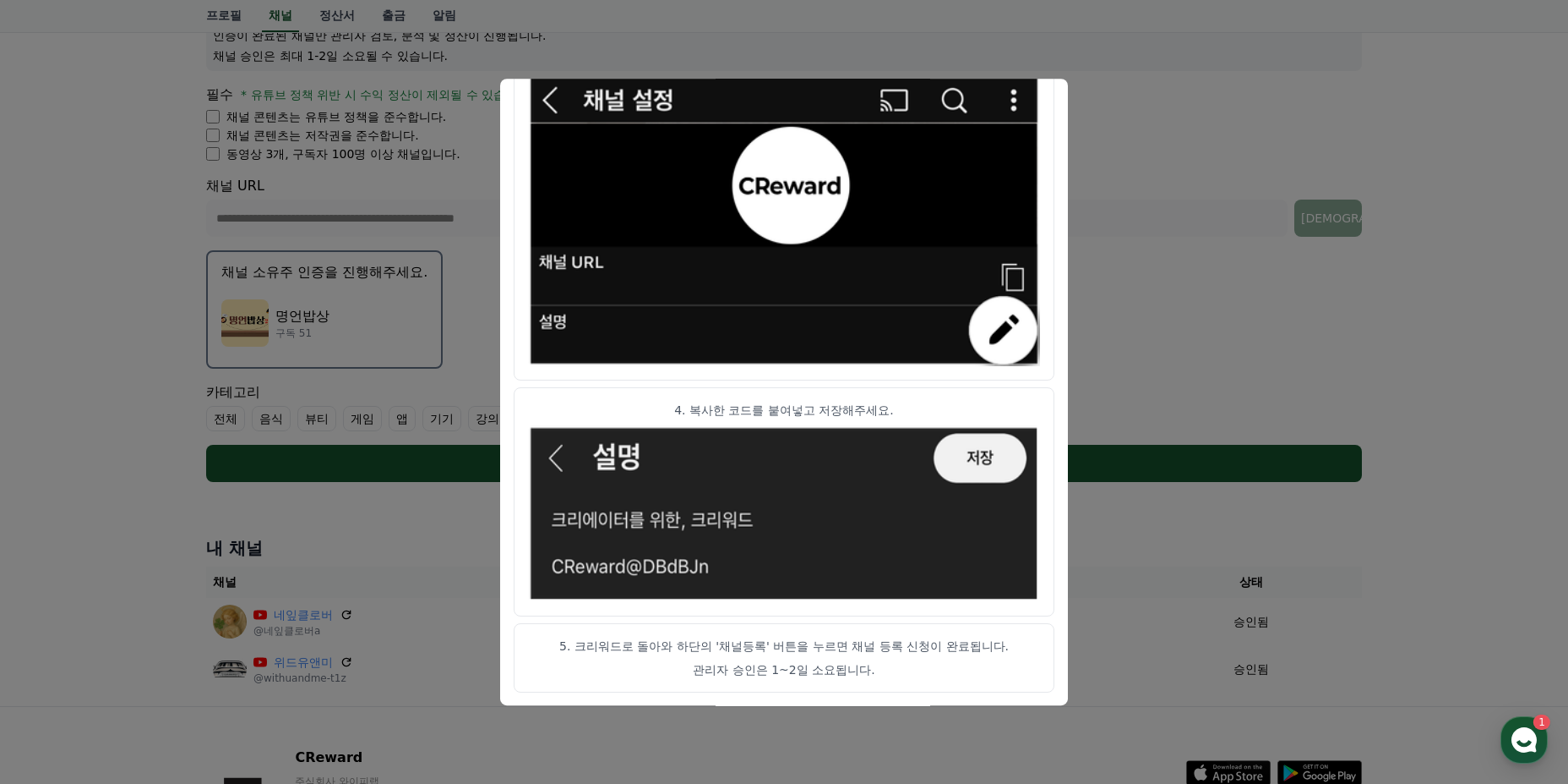
click at [852, 655] on article "5. 크리워드로 돌아와 하단의 '채널등록' 버튼을 누르면 채널 등록 신청이 완료됩니다. 관리자 승인은 1~2일 소요됩니다." at bounding box center [784, 658] width 541 height 69
drag, startPoint x: 832, startPoint y: 649, endPoint x: 968, endPoint y: 646, distance: 136.0
click at [968, 646] on p "5. 크리워드로 돌아와 하단의 '채널등록' 버튼을 누르면 채널 등록 신청이 완료됩니다." at bounding box center [784, 645] width 512 height 17
click at [967, 647] on p "5. 크리워드로 돌아와 하단의 '채널등록' 버튼을 누르면 채널 등록 신청이 완료됩니다." at bounding box center [784, 645] width 512 height 17
click at [790, 671] on p "관리자 승인은 1~2일 소요됩니다." at bounding box center [784, 670] width 512 height 17
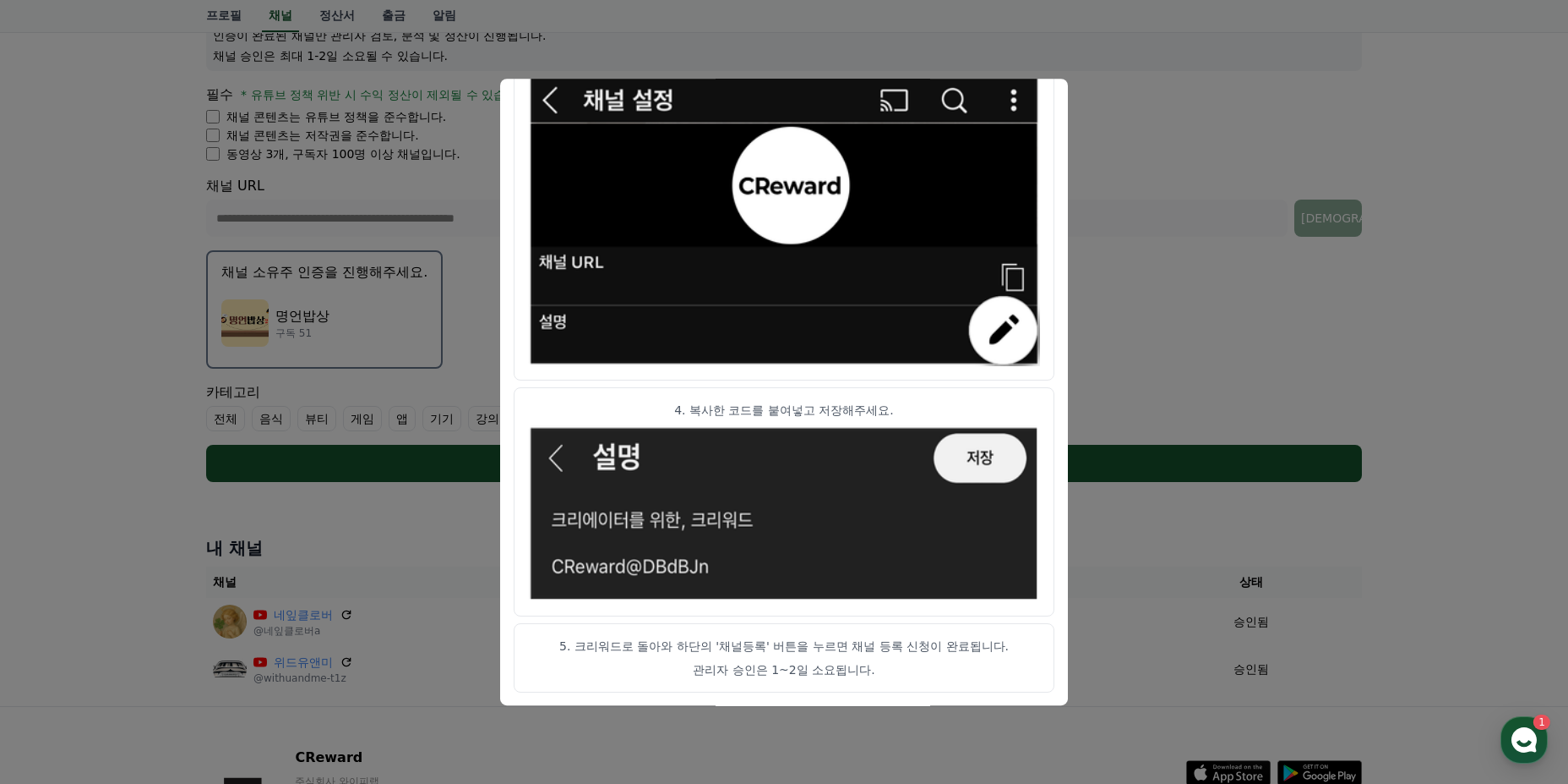
click at [1140, 357] on button "close modal" at bounding box center [784, 392] width 1568 height 784
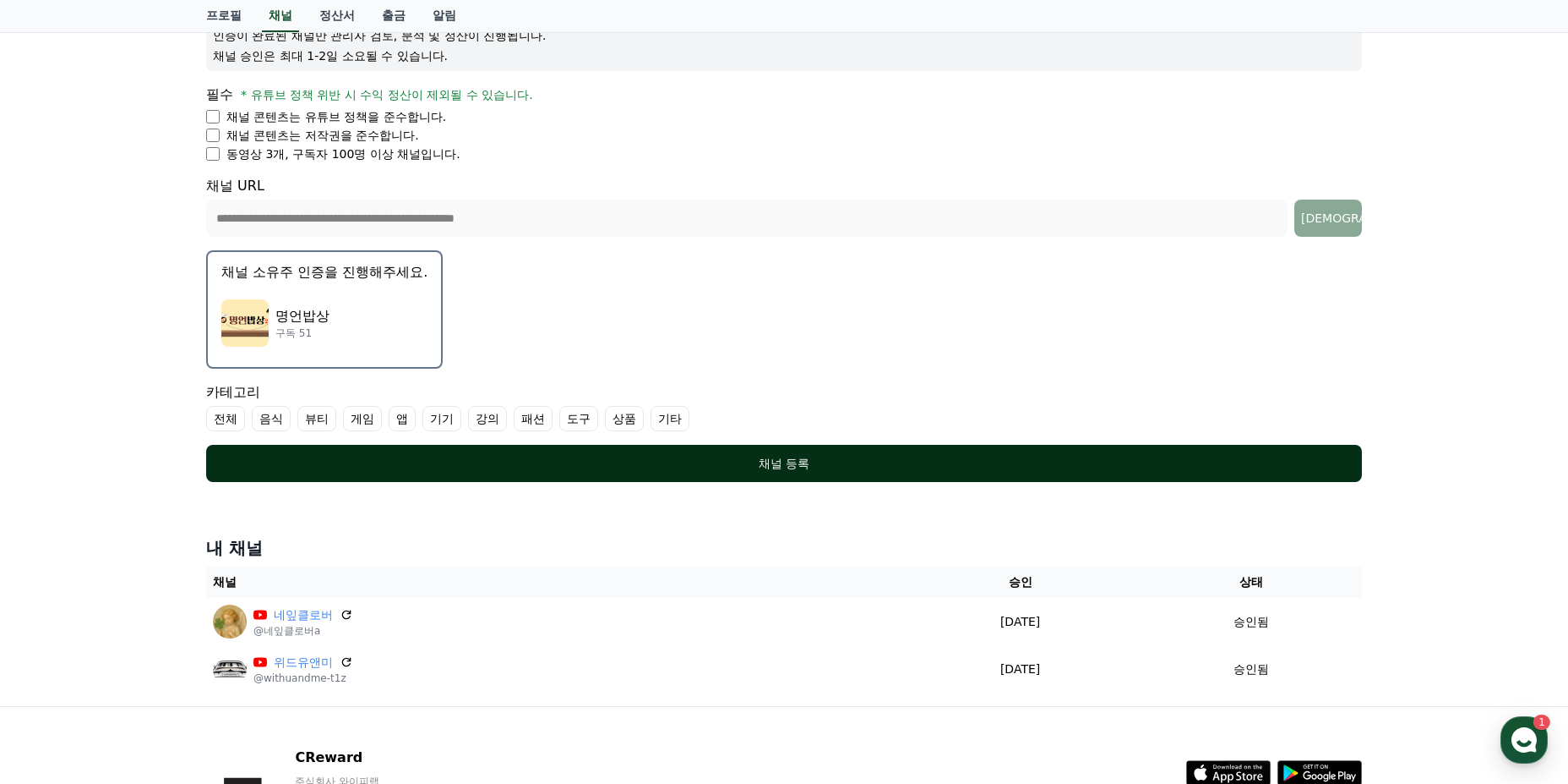
click at [794, 462] on div "채널 등록" at bounding box center [784, 463] width 1088 height 17
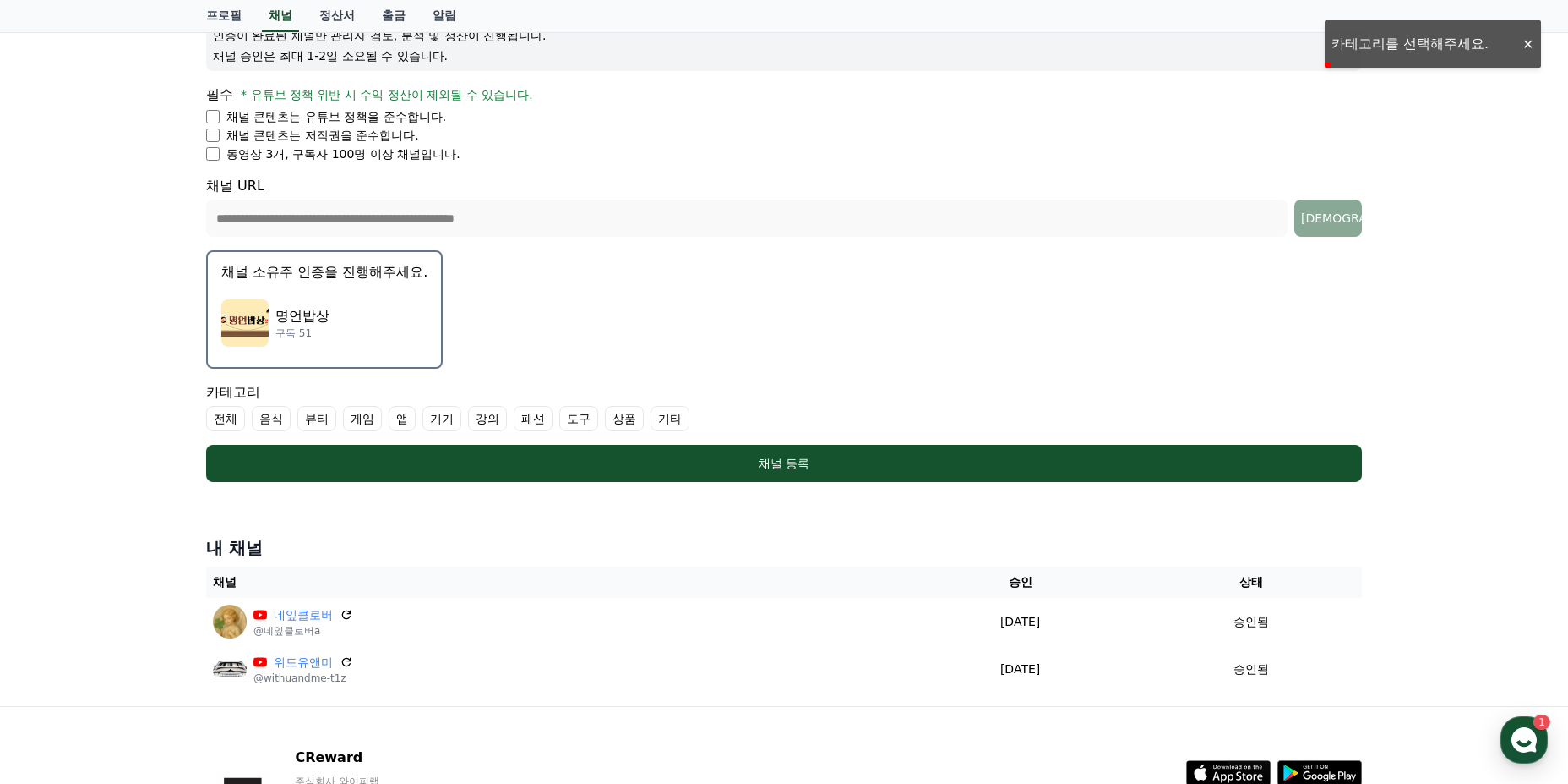
click at [486, 418] on label "강의" at bounding box center [487, 418] width 39 height 25
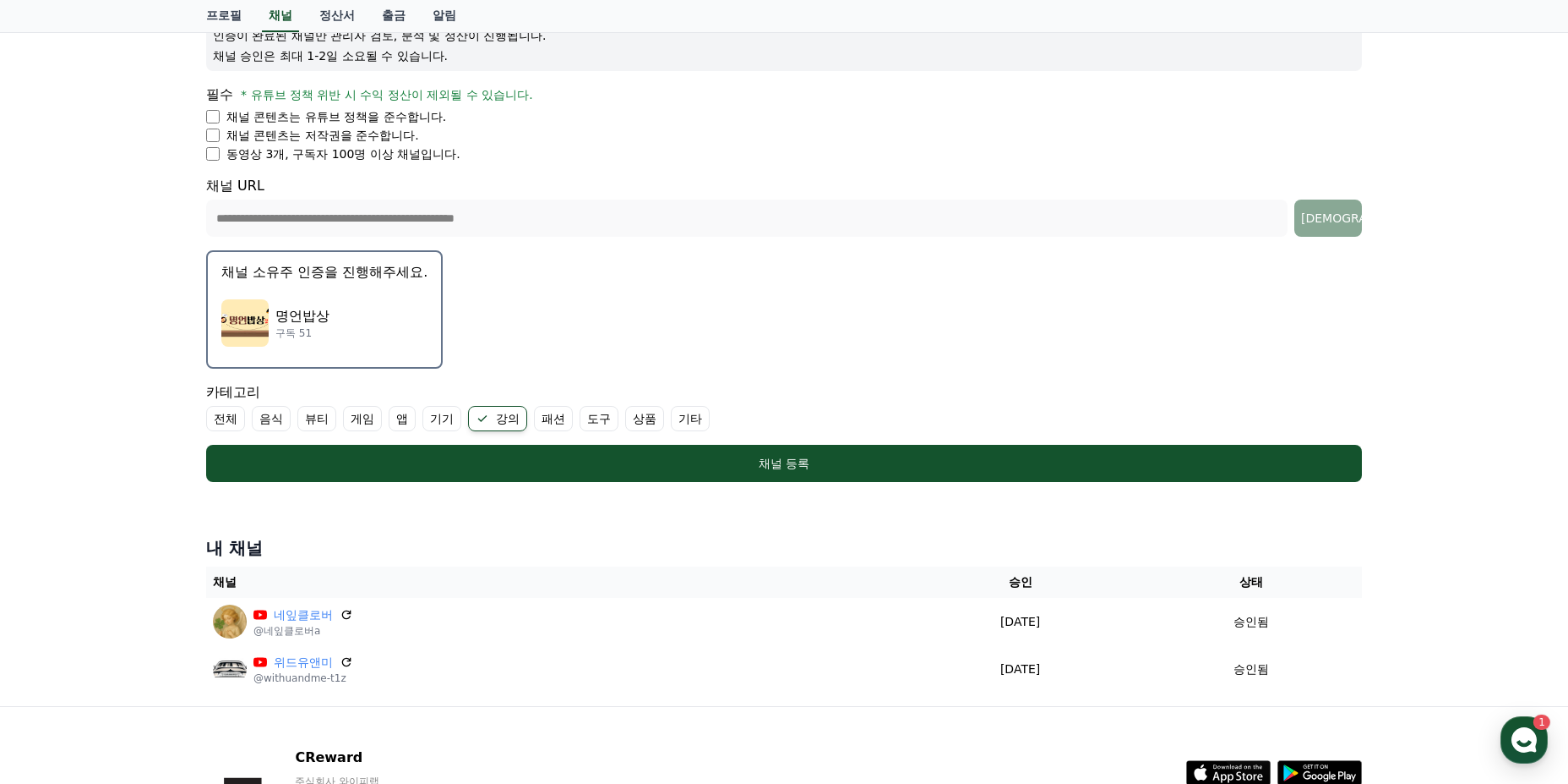
click at [230, 417] on label "전체" at bounding box center [225, 418] width 39 height 25
click at [236, 414] on label "전체" at bounding box center [235, 418] width 59 height 25
click at [503, 423] on label "강의" at bounding box center [497, 418] width 59 height 25
click at [677, 415] on label "기타" at bounding box center [669, 418] width 39 height 25
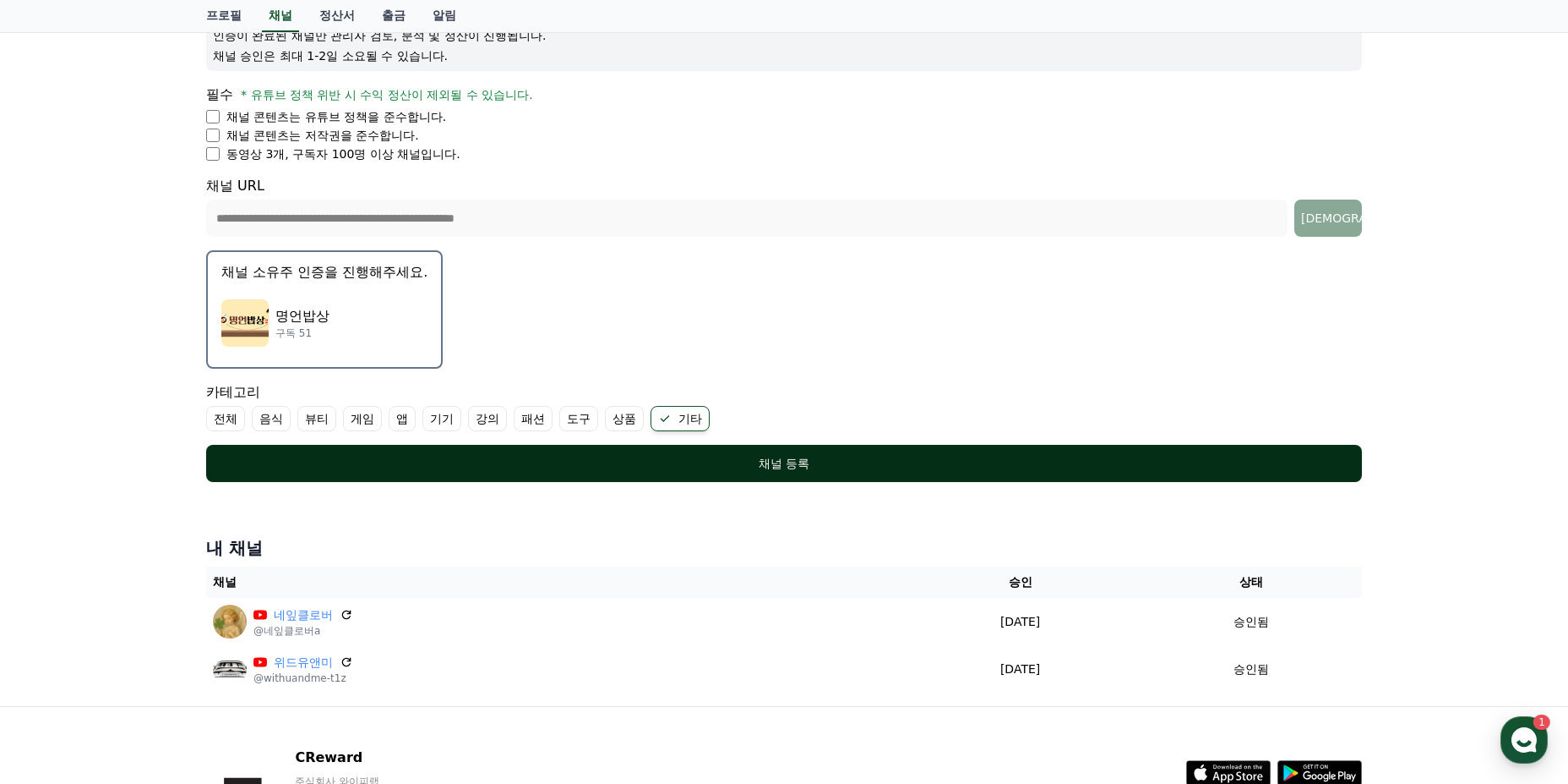
click at [770, 466] on div "채널 등록" at bounding box center [784, 463] width 1088 height 17
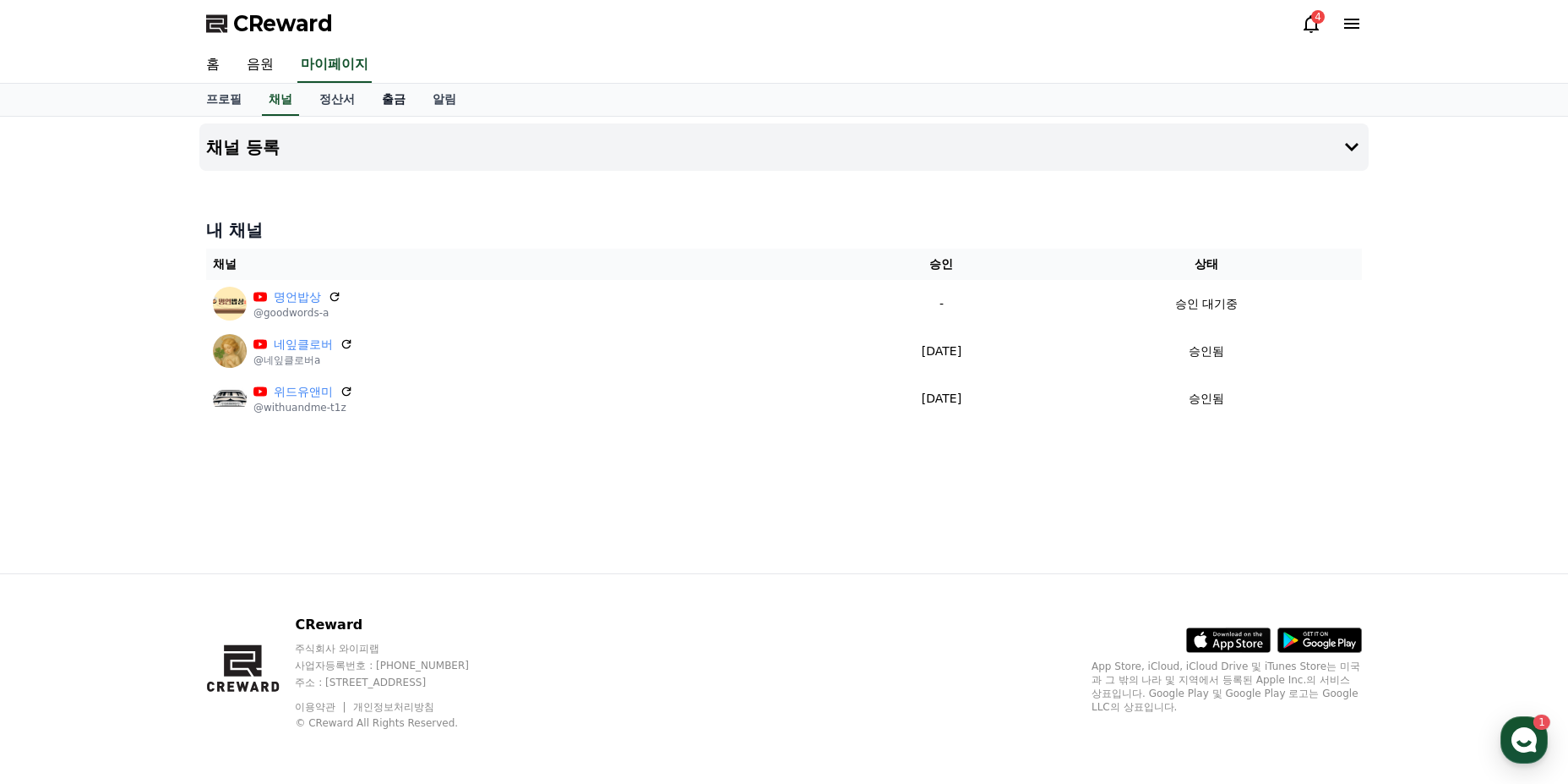
click at [394, 100] on link "출금" at bounding box center [394, 99] width 51 height 32
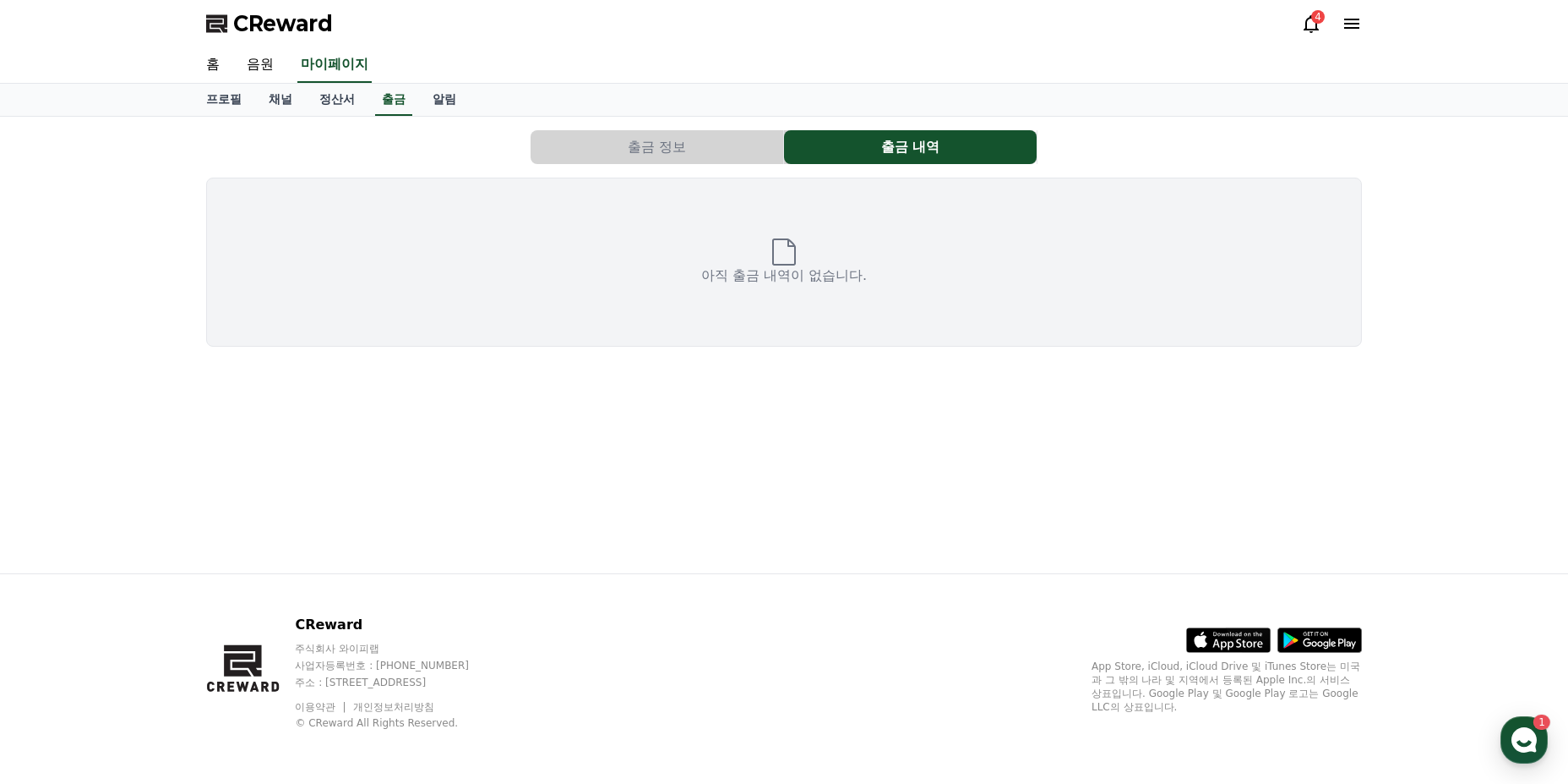
click at [671, 142] on button "출금 정보" at bounding box center [657, 146] width 253 height 34
